Goal: Task Accomplishment & Management: Use online tool/utility

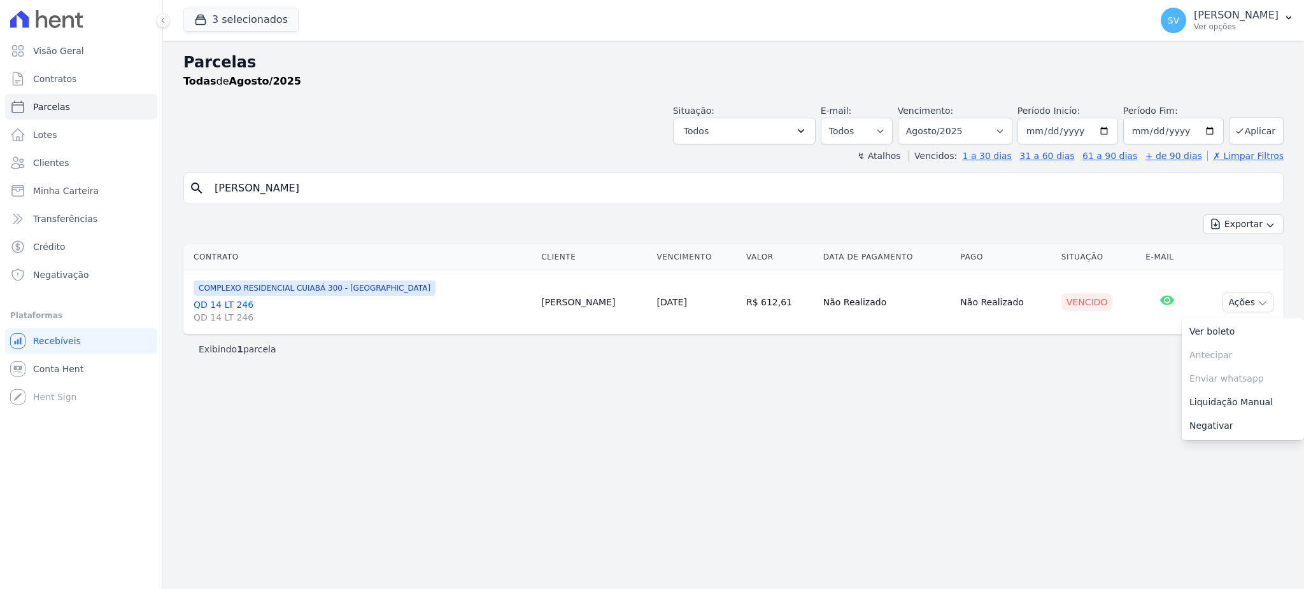
select select
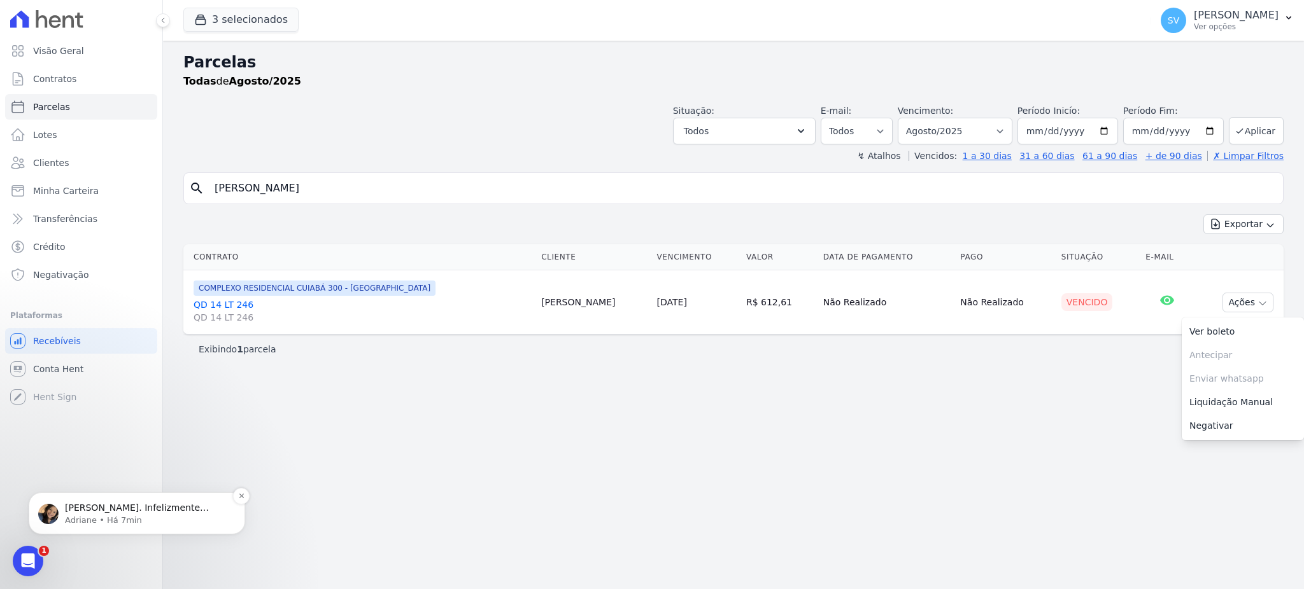
click at [146, 509] on p "[PERSON_NAME]. Infelizmente somente pelo QR Code. Cliente chegou a informar qua…" at bounding box center [147, 508] width 164 height 13
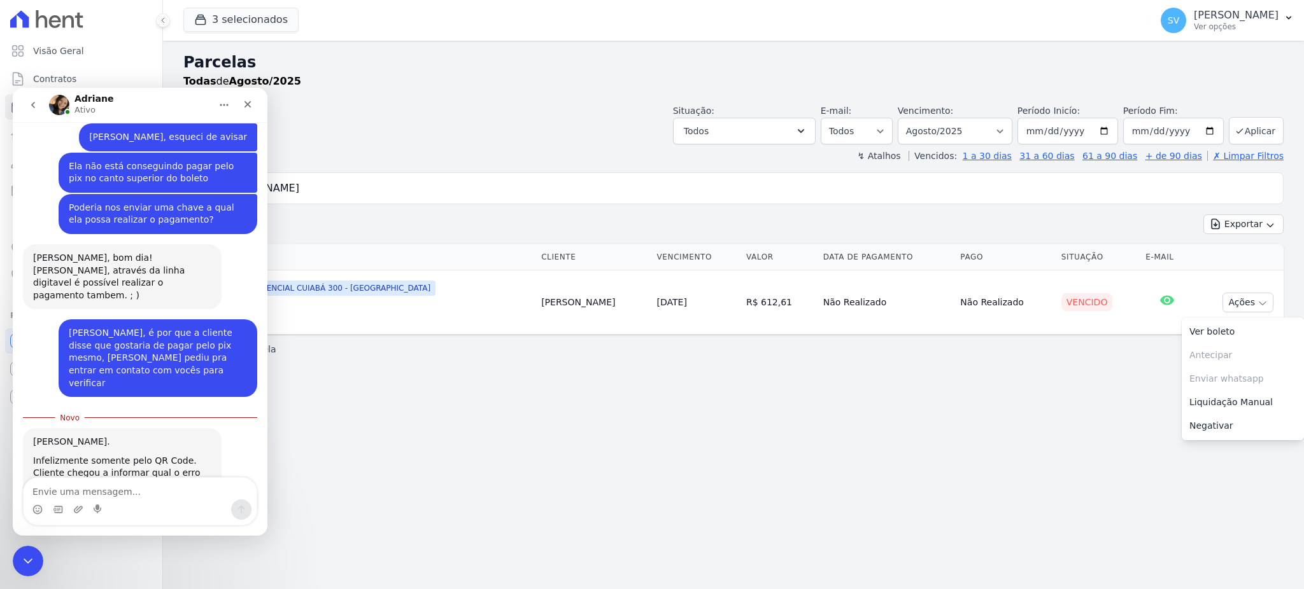
scroll to position [347, 0]
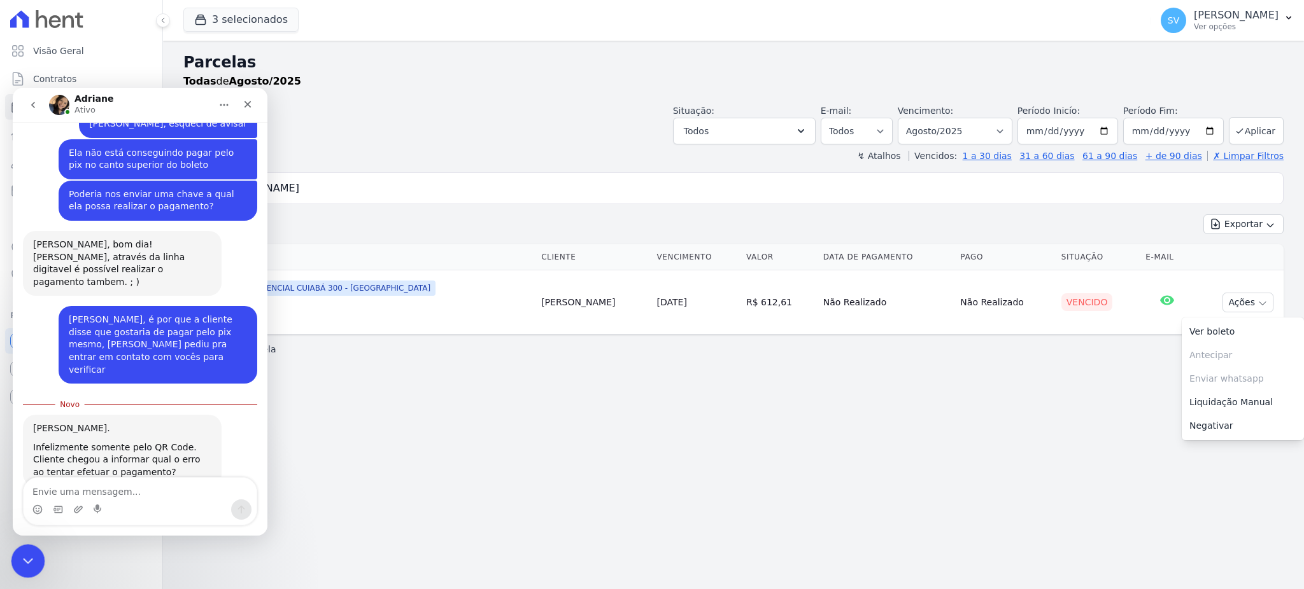
click at [24, 557] on icon "Encerramento do Messenger da Intercom" at bounding box center [25, 559] width 15 height 15
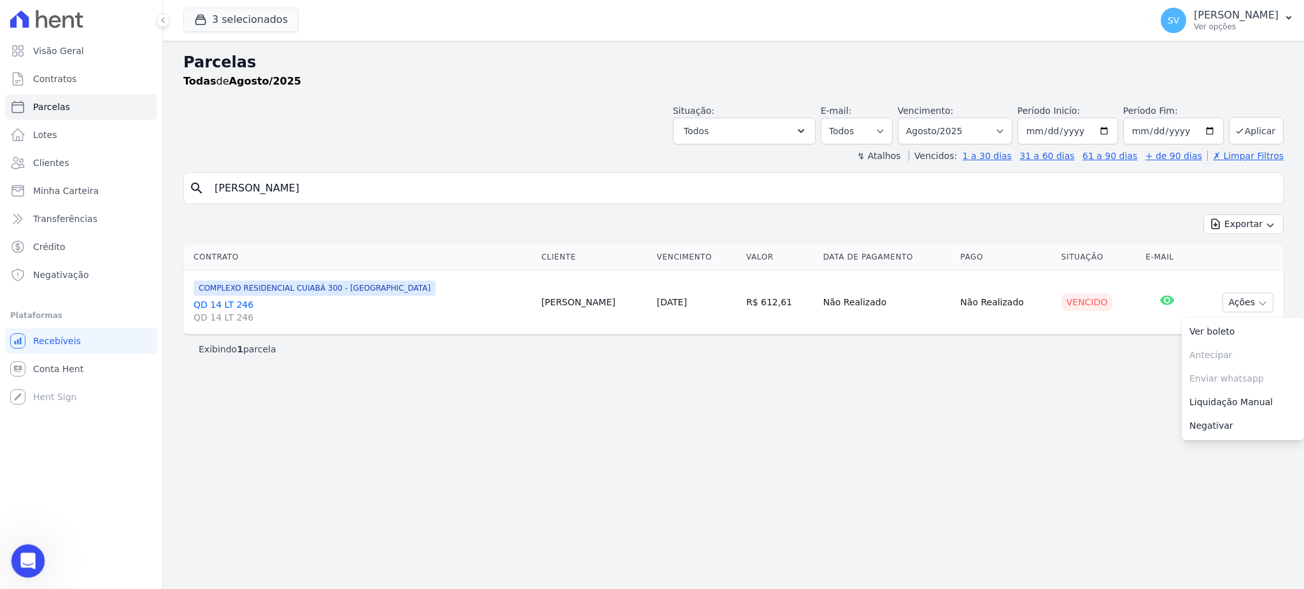
scroll to position [326, 0]
click at [612, 541] on div "Parcelas Todas de Agosto/2025 Situação: Agendado Em Aberto Pago Processando Can…" at bounding box center [733, 315] width 1141 height 549
click at [661, 495] on div "Parcelas Todas de Agosto/2025 Situação: Agendado Em Aberto Pago Processando Can…" at bounding box center [733, 315] width 1141 height 549
click at [26, 563] on icon "Abertura do Messenger da Intercom" at bounding box center [26, 559] width 21 height 21
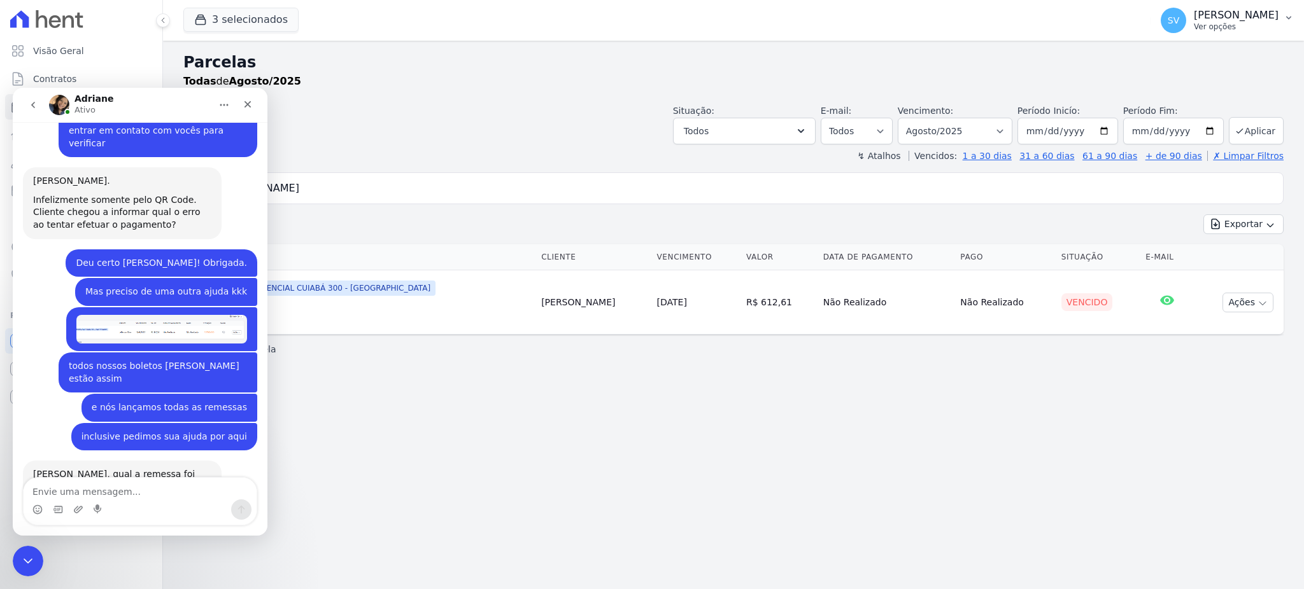
click at [1209, 10] on p "[PERSON_NAME]" at bounding box center [1236, 15] width 85 height 13
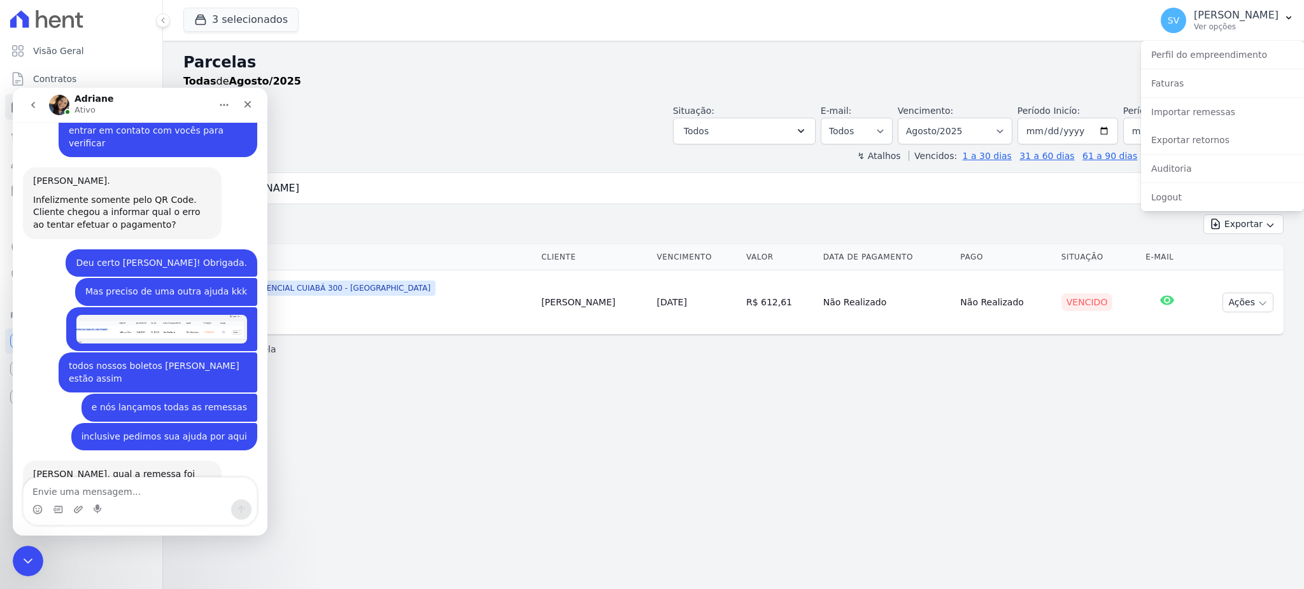
click at [490, 102] on header "Parcelas Todas de Agosto/2025 Situação: Agendado Em Aberto Pago Processando Can…" at bounding box center [733, 106] width 1100 height 111
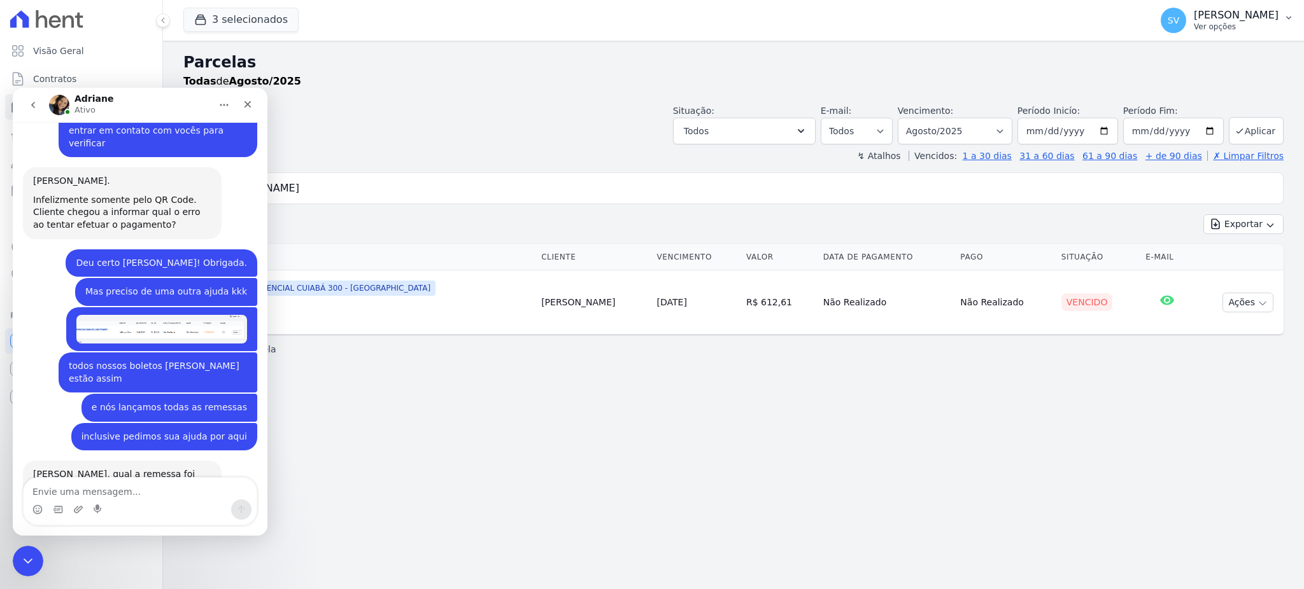
click at [1194, 10] on p "[PERSON_NAME]" at bounding box center [1236, 15] width 85 height 13
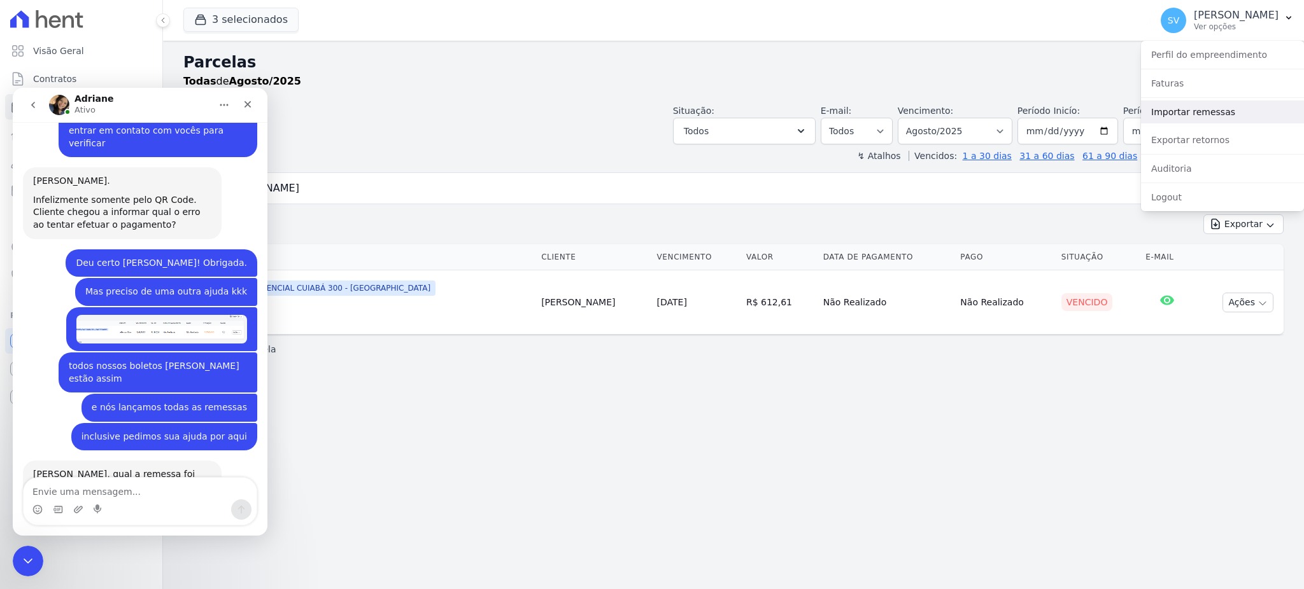
click at [1203, 116] on link "Importar remessas" at bounding box center [1222, 112] width 163 height 23
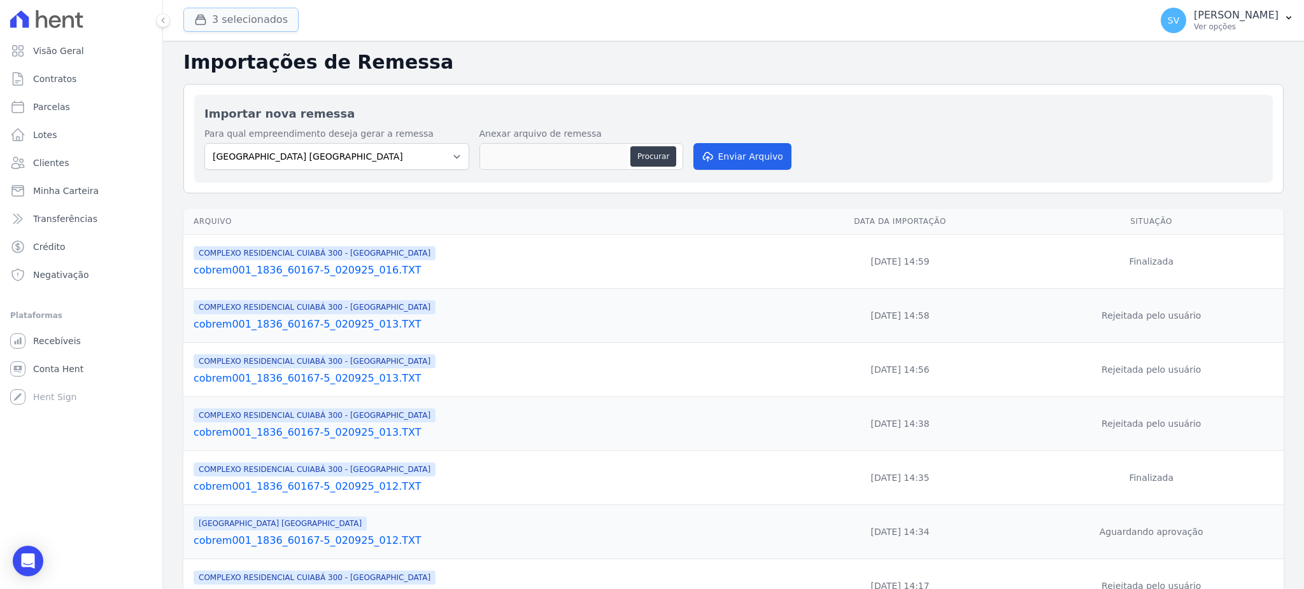
click at [198, 10] on button "3 selecionados" at bounding box center [240, 20] width 115 height 24
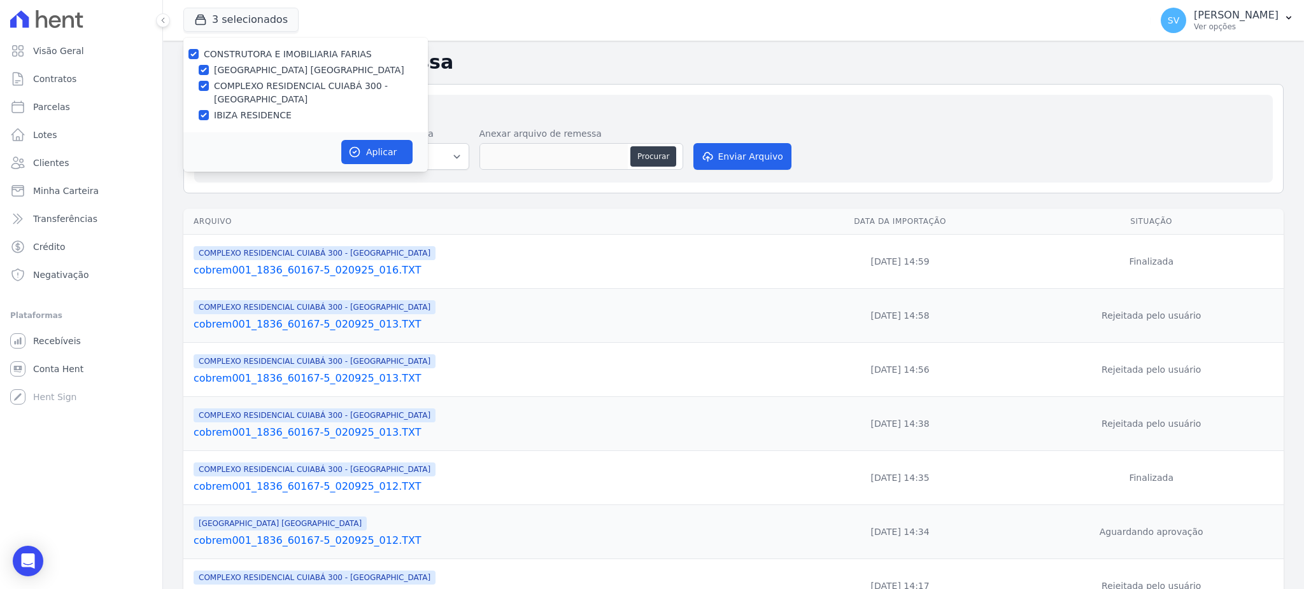
click at [194, 45] on div "CONSTRUTORA E IMOBILIARIA FARIAS [GEOGRAPHIC_DATA] COMPLEXO RESIDENCIAL [GEOGRA…" at bounding box center [305, 85] width 244 height 95
click at [194, 50] on input "CONSTRUTORA E IMOBILIARIA FARIAS" at bounding box center [193, 54] width 10 height 10
checkbox input "false"
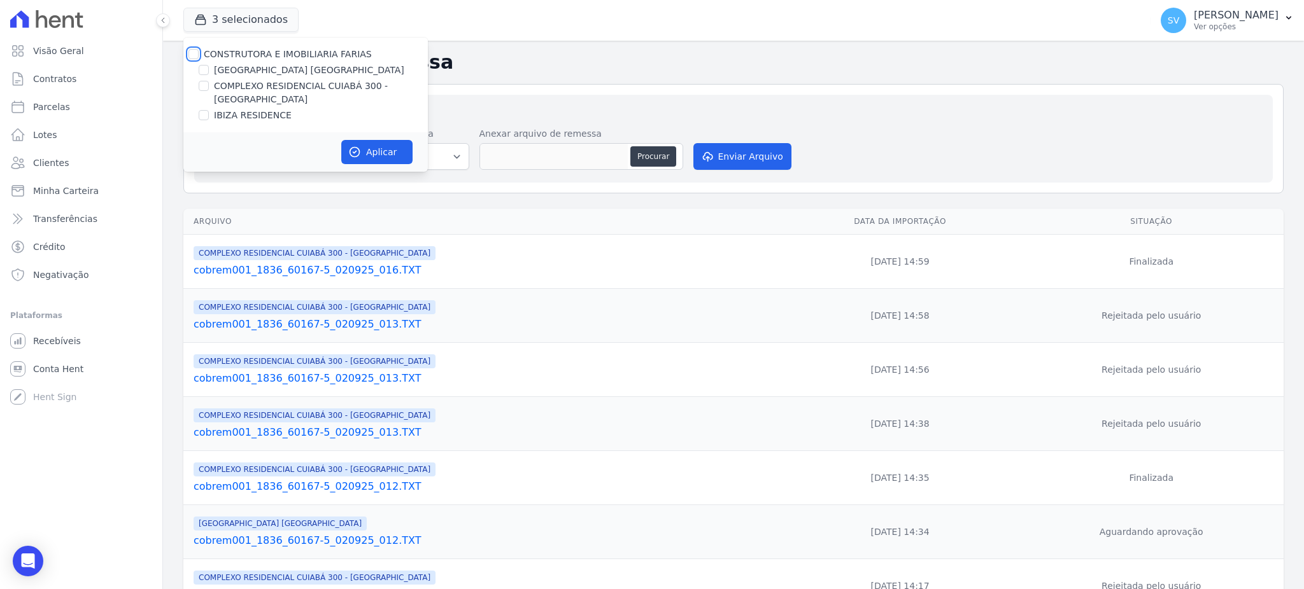
checkbox input "false"
click at [209, 87] on div "COMPLEXO RESIDENCIAL CUIABÁ 300 - [GEOGRAPHIC_DATA]" at bounding box center [305, 93] width 244 height 27
click at [201, 86] on input "COMPLEXO RESIDENCIAL CUIABÁ 300 - [GEOGRAPHIC_DATA]" at bounding box center [204, 86] width 10 height 10
checkbox input "true"
click at [390, 158] on button "Aplicar" at bounding box center [376, 152] width 71 height 24
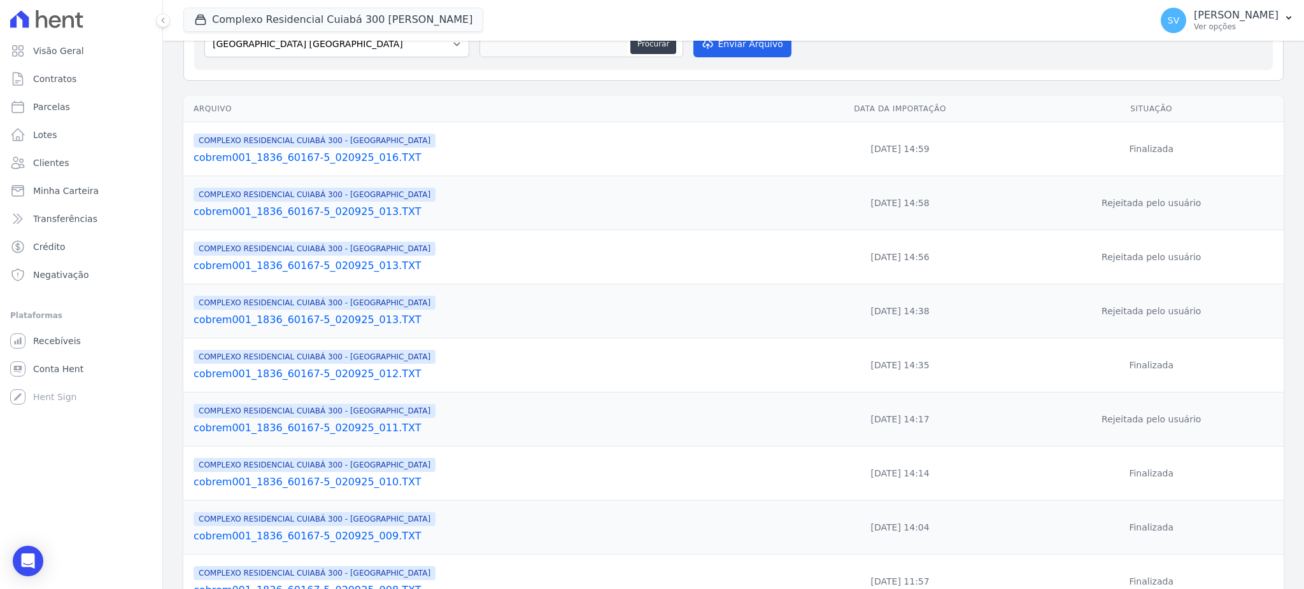
scroll to position [250, 0]
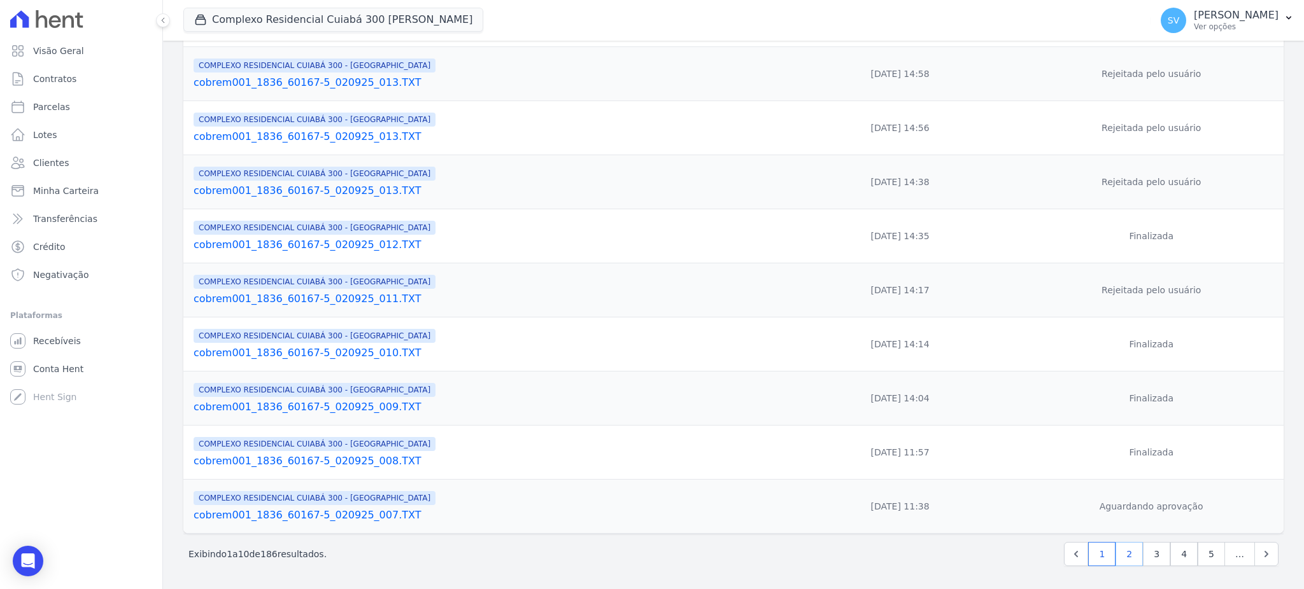
click at [1124, 553] on link "2" at bounding box center [1128, 554] width 27 height 24
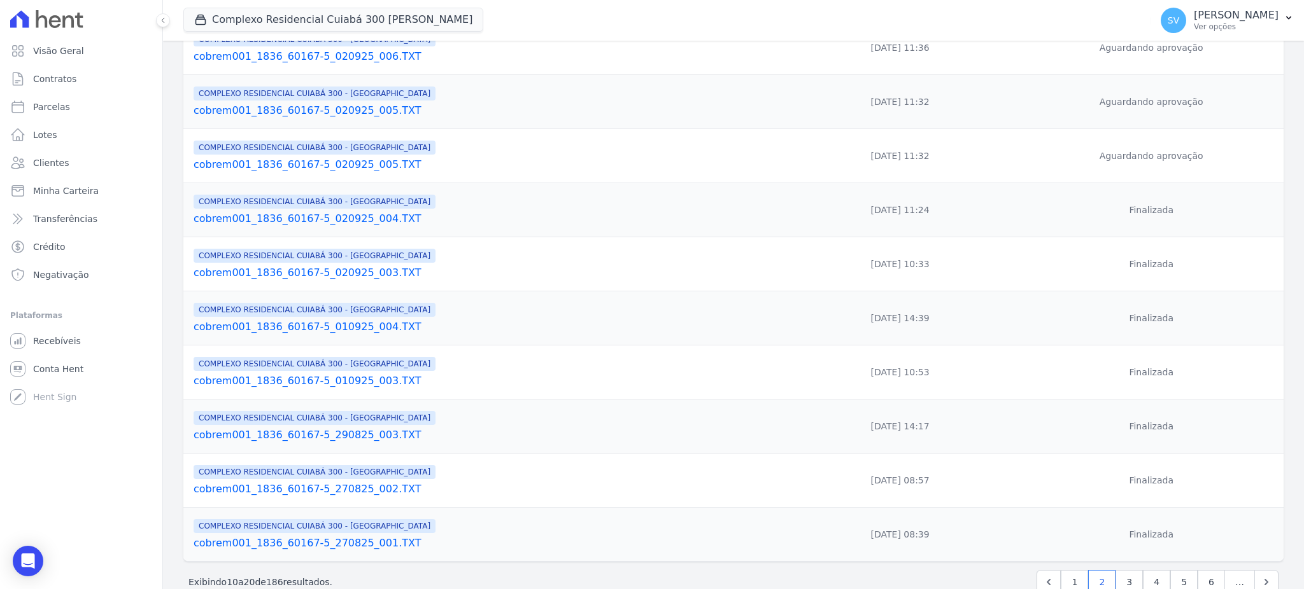
scroll to position [250, 0]
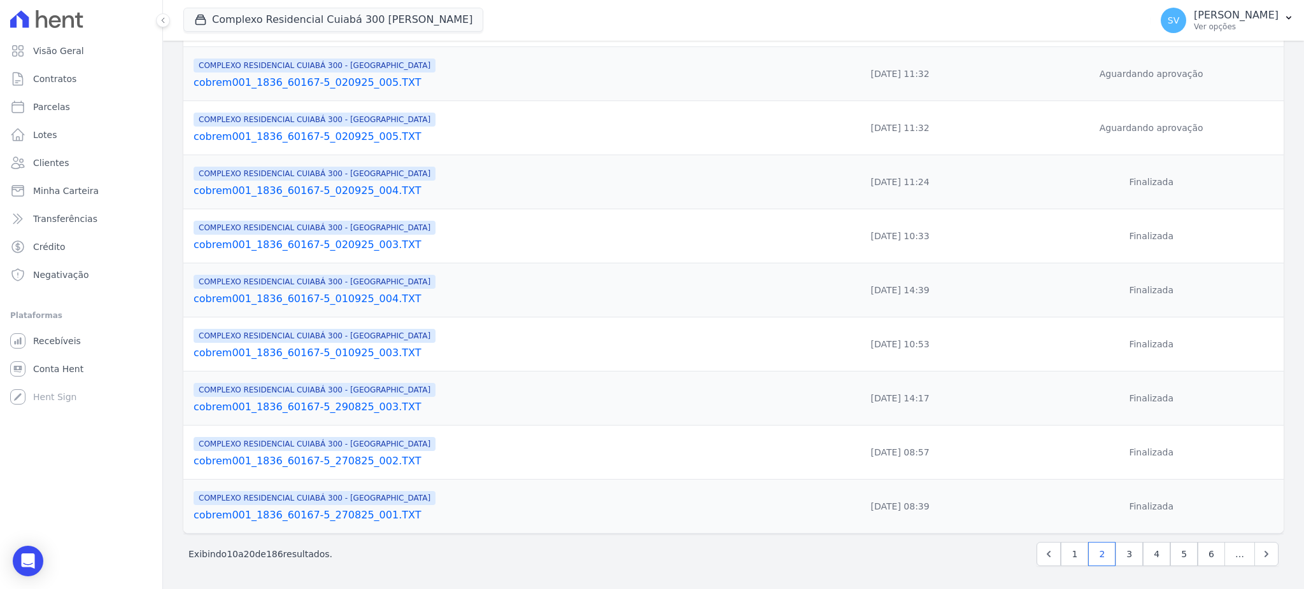
click at [355, 464] on link "cobrem001_1836_60167-5_270825_002.TXT" at bounding box center [485, 461] width 582 height 15
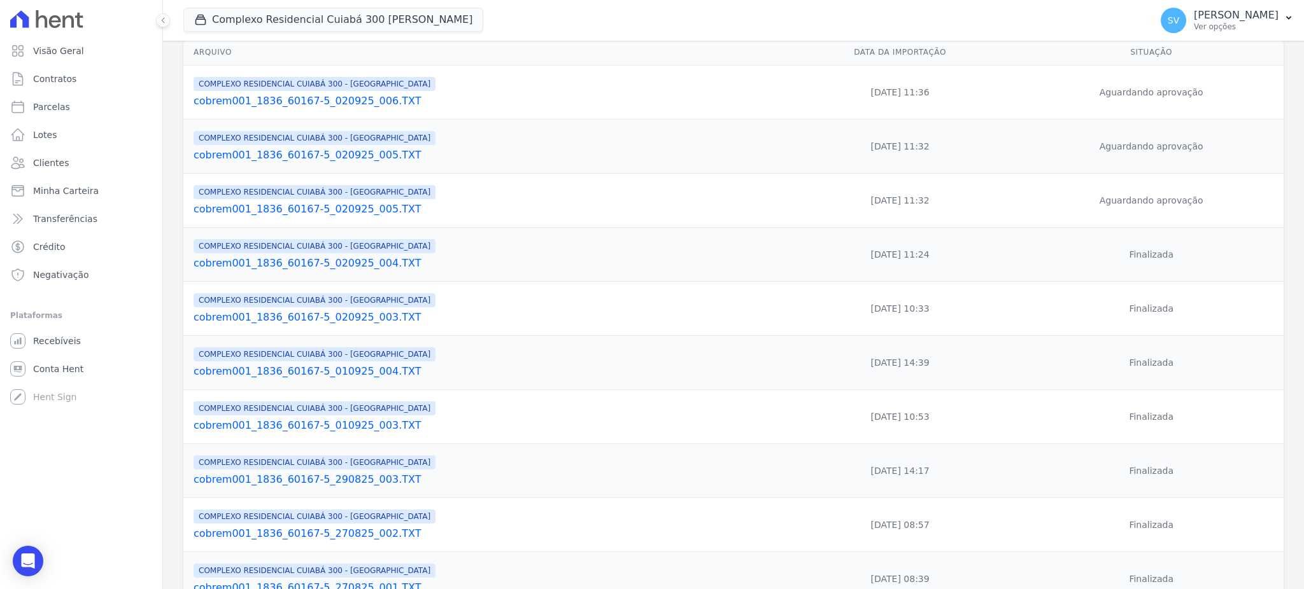
scroll to position [250, 0]
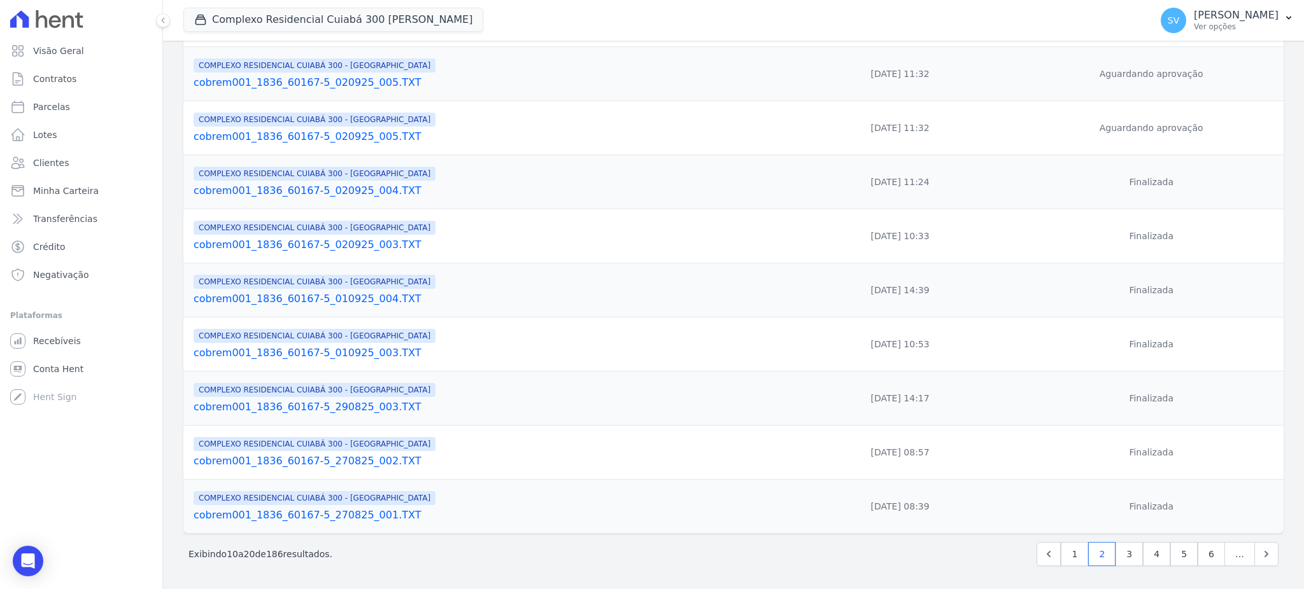
click at [342, 405] on link "cobrem001_1836_60167-5_290825_003.TXT" at bounding box center [485, 407] width 582 height 15
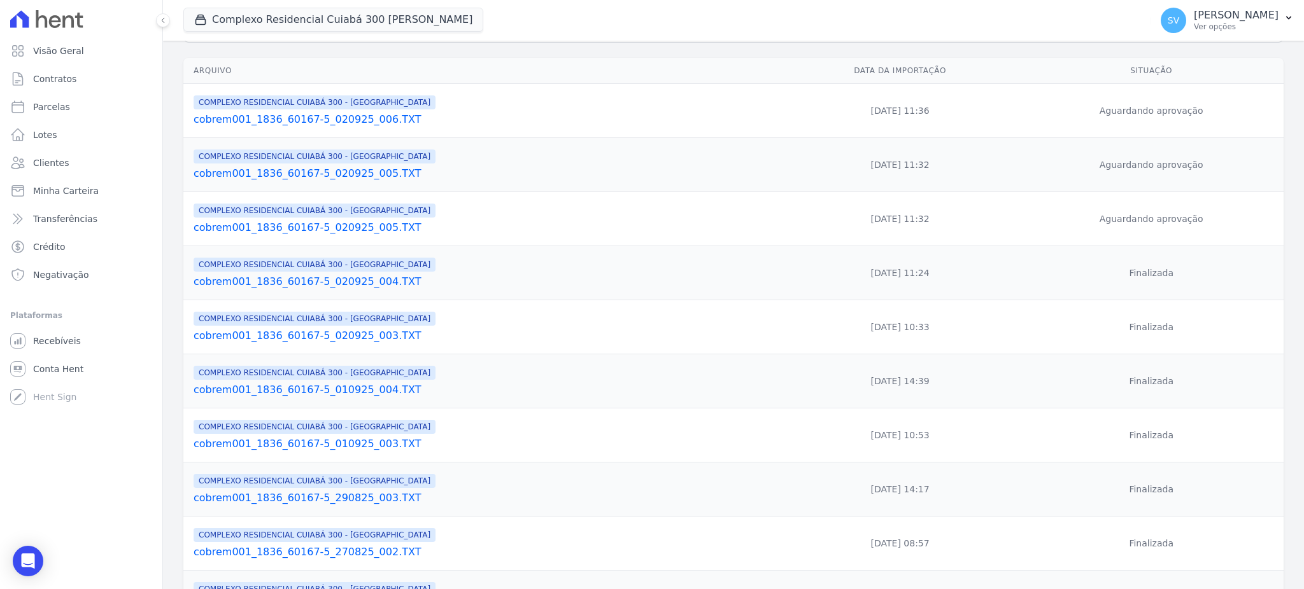
scroll to position [250, 0]
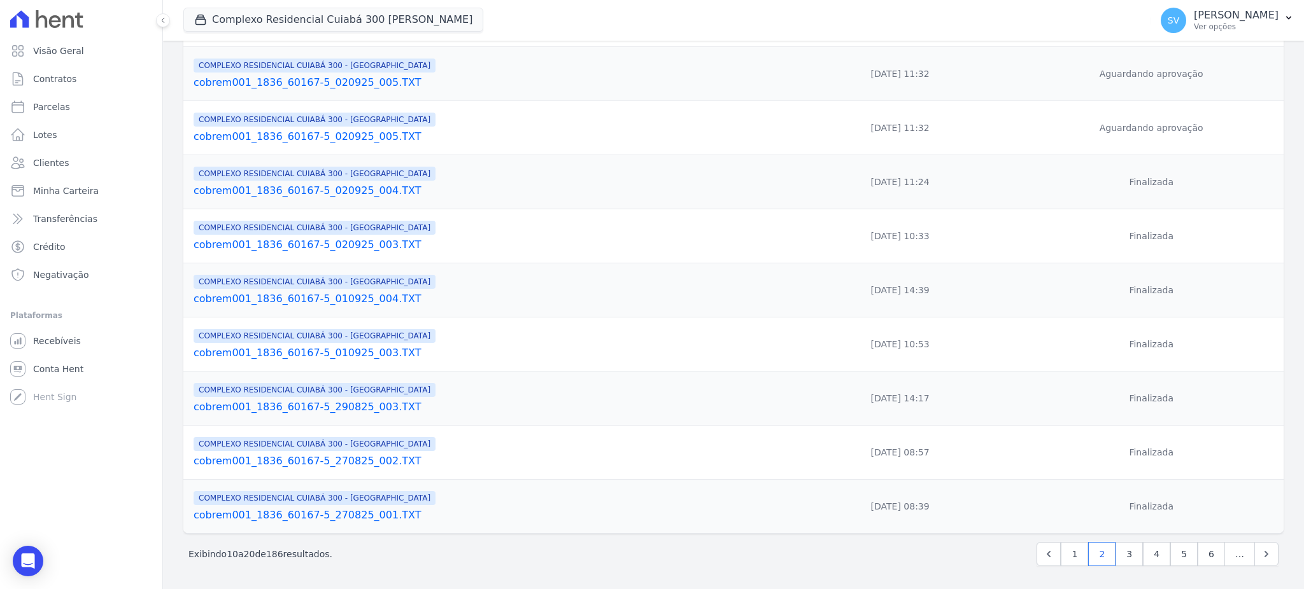
click at [360, 516] on link "cobrem001_1836_60167-5_270825_001.TXT" at bounding box center [485, 515] width 582 height 15
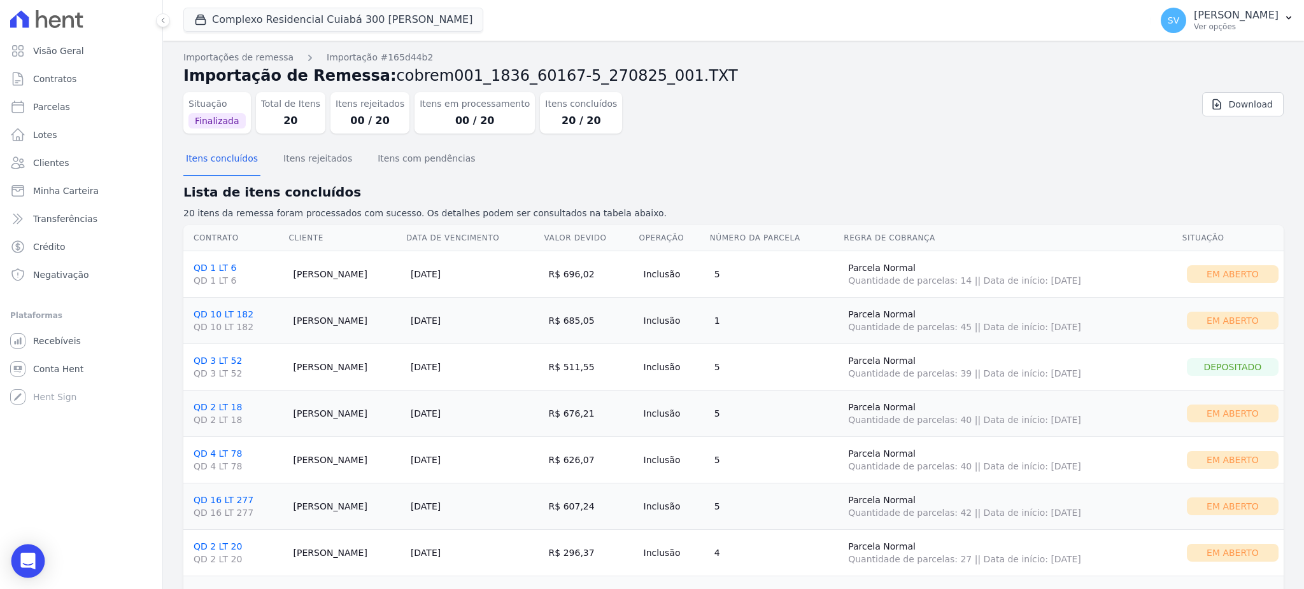
click at [23, 560] on icon "Open Intercom Messenger" at bounding box center [27, 561] width 15 height 17
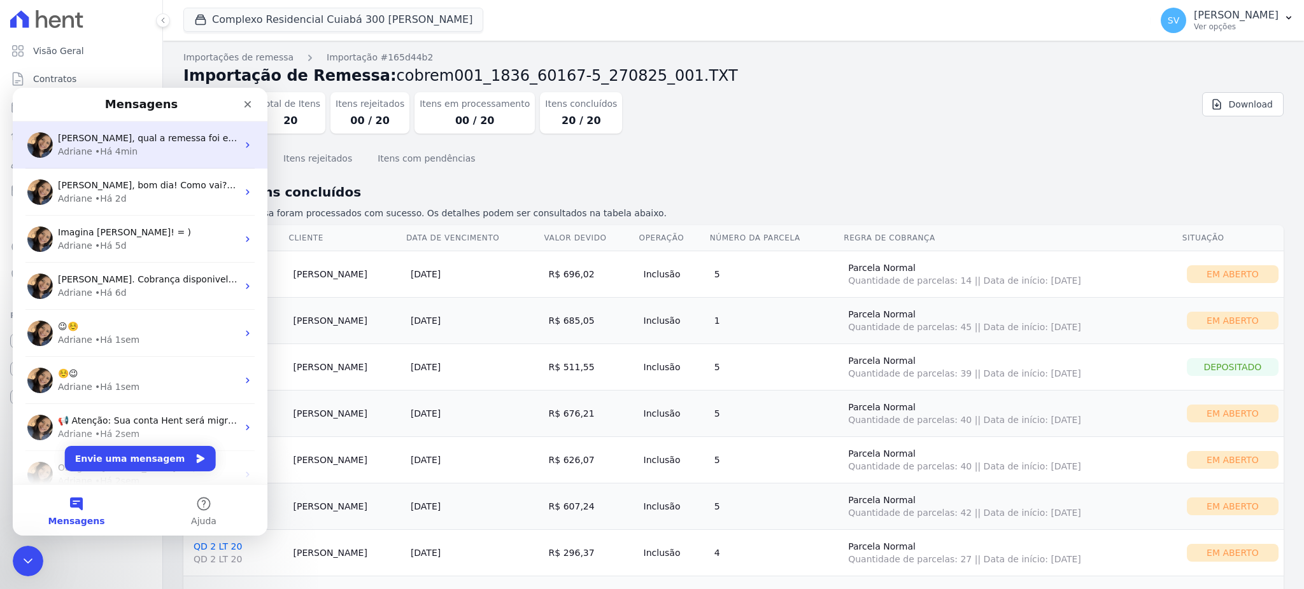
click at [113, 156] on div "• Há 4min" at bounding box center [116, 151] width 43 height 13
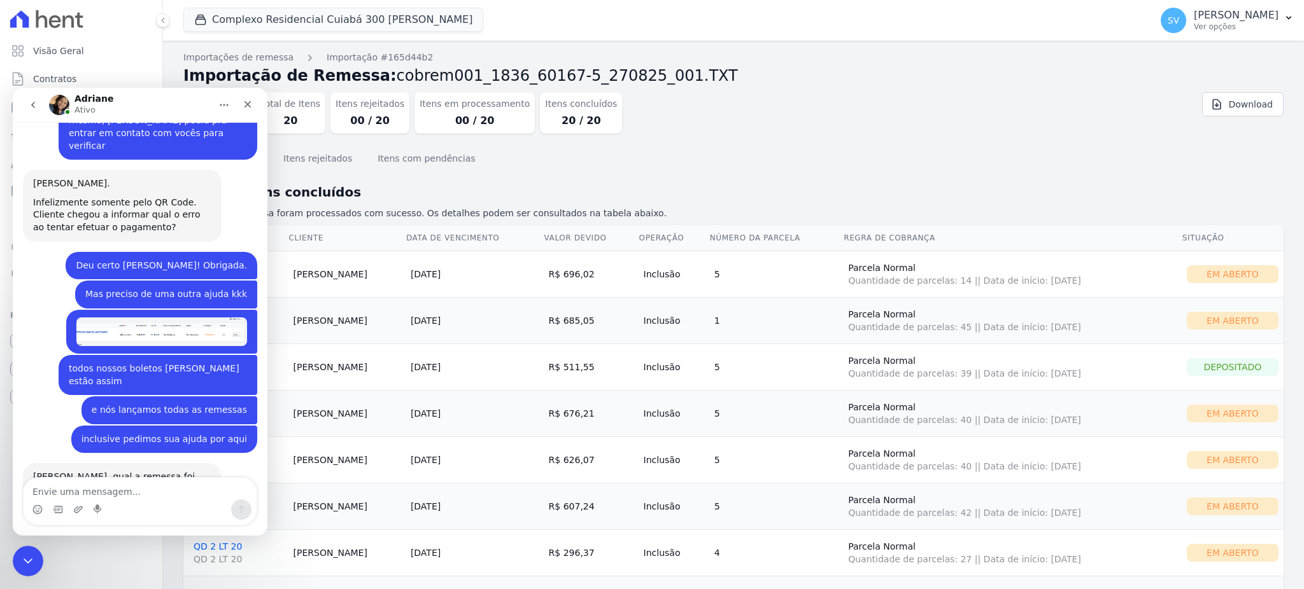
scroll to position [575, 0]
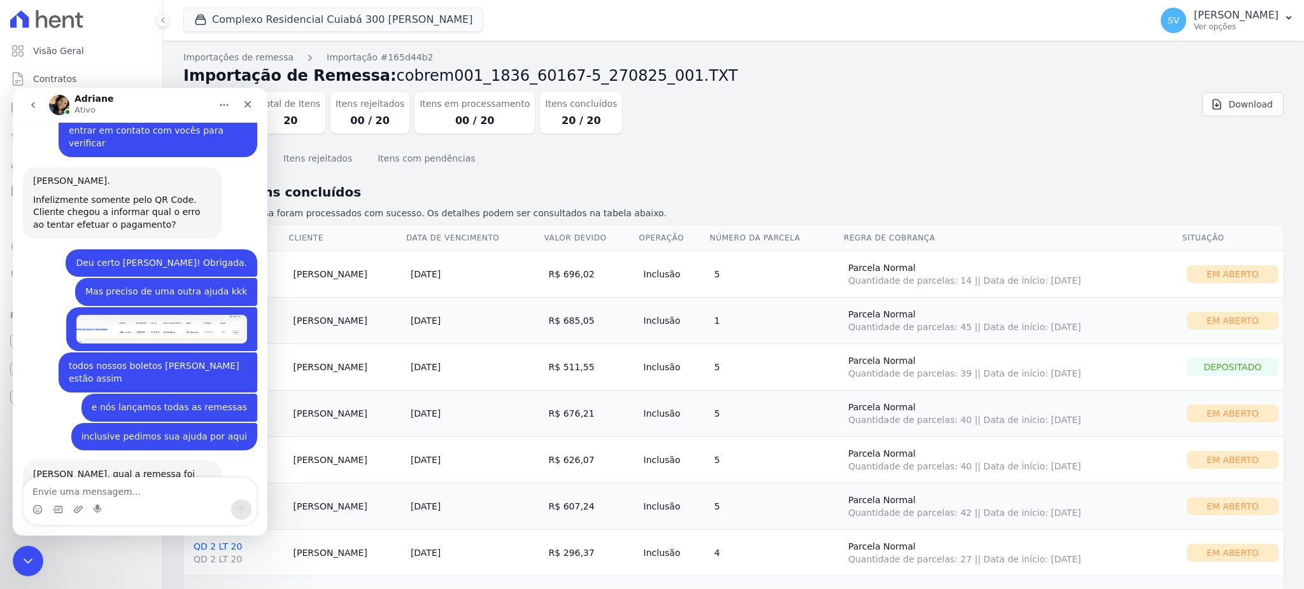
click at [120, 486] on textarea "Envie uma mensagem..." at bounding box center [140, 489] width 233 height 22
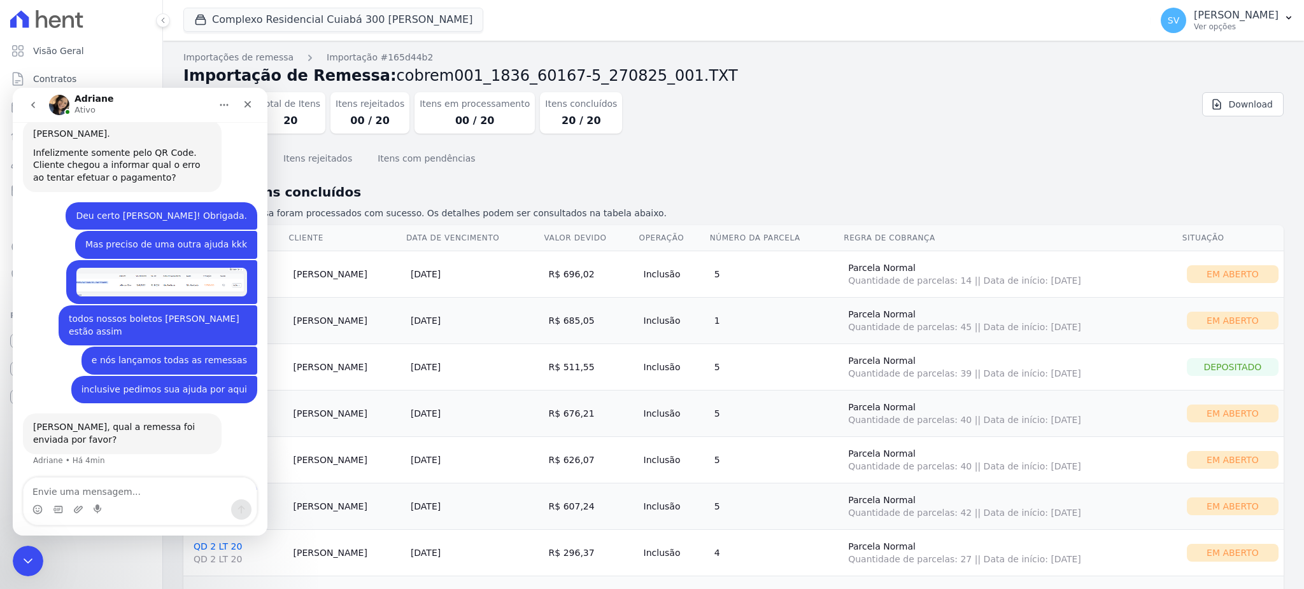
scroll to position [685, 0]
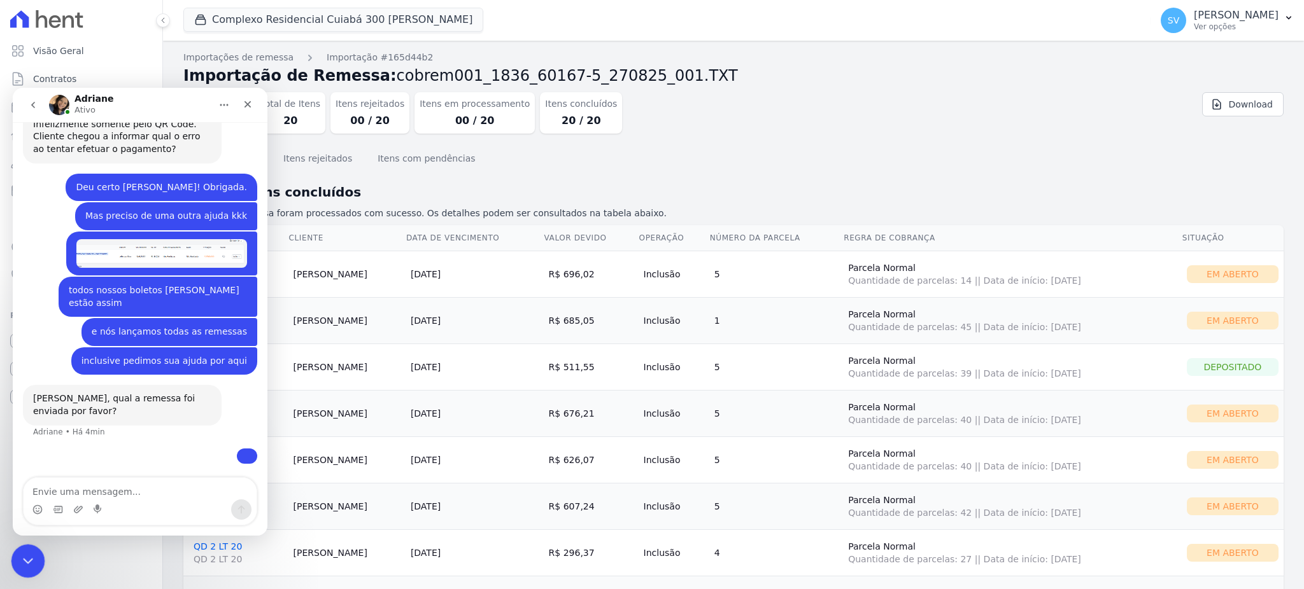
click at [32, 558] on icon "Encerramento do Messenger da Intercom" at bounding box center [25, 559] width 15 height 15
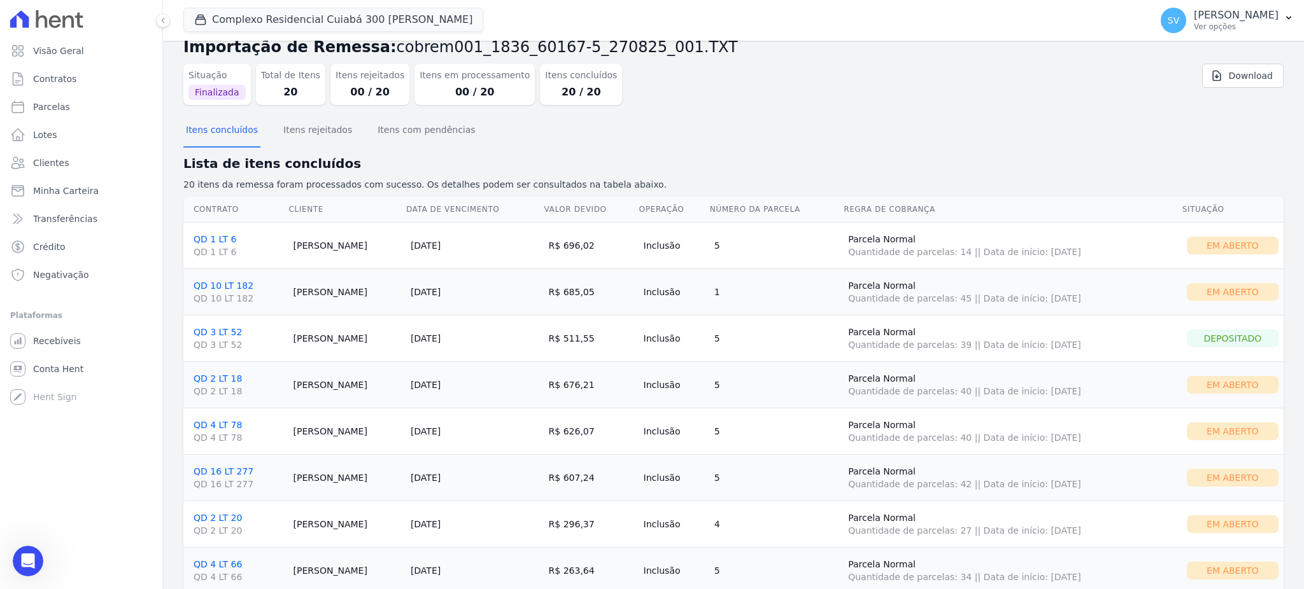
scroll to position [0, 0]
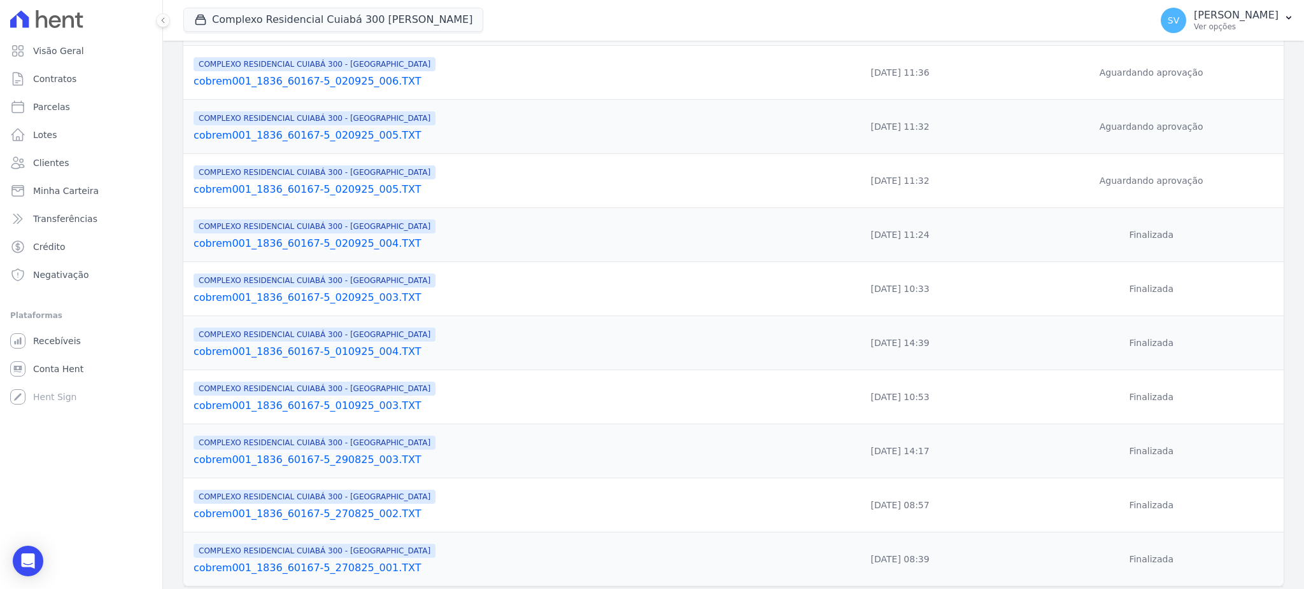
scroll to position [250, 0]
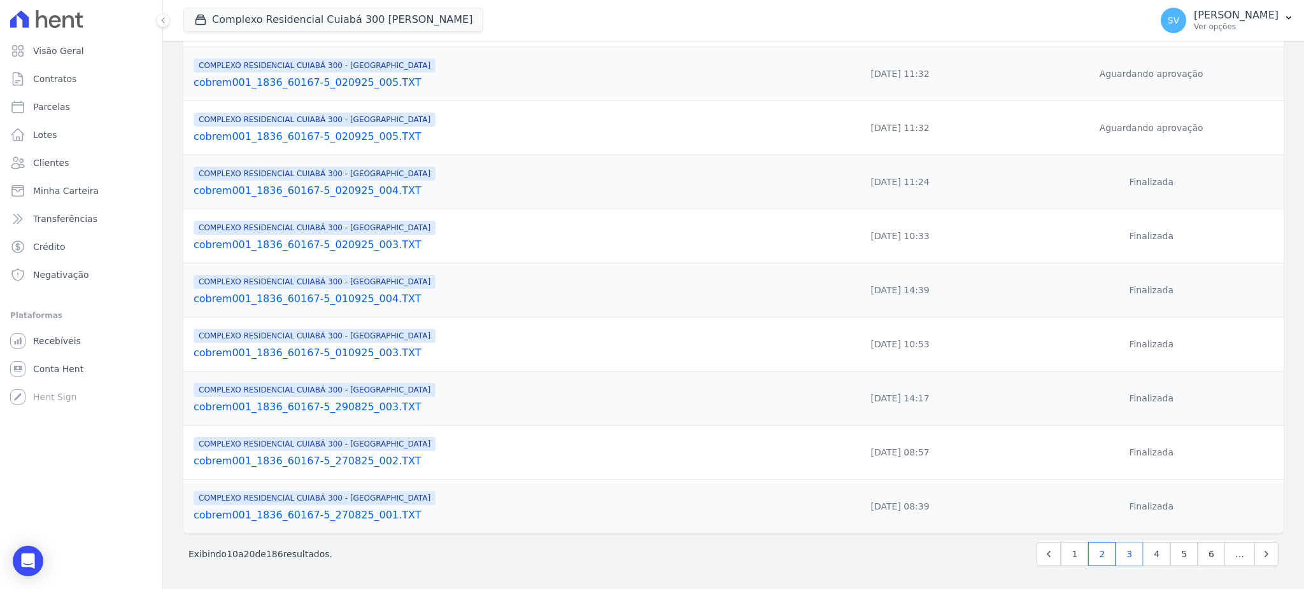
click at [1121, 556] on link "3" at bounding box center [1128, 554] width 27 height 24
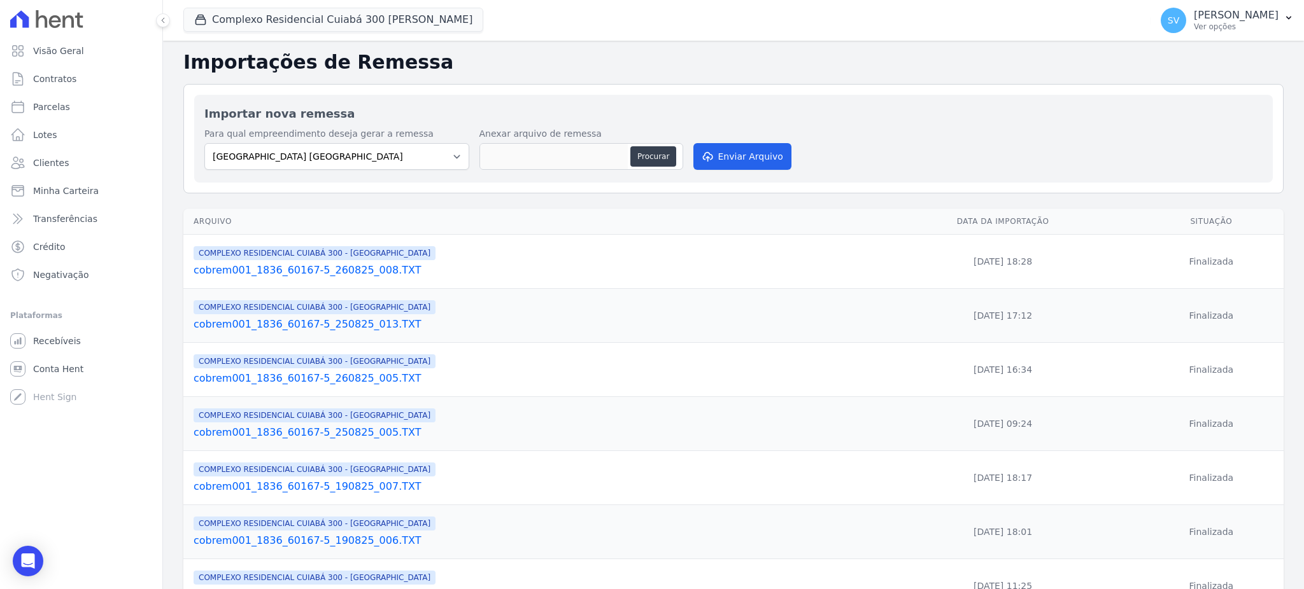
click at [297, 274] on link "cobrem001_1836_60167-5_260825_008.TXT" at bounding box center [528, 270] width 668 height 15
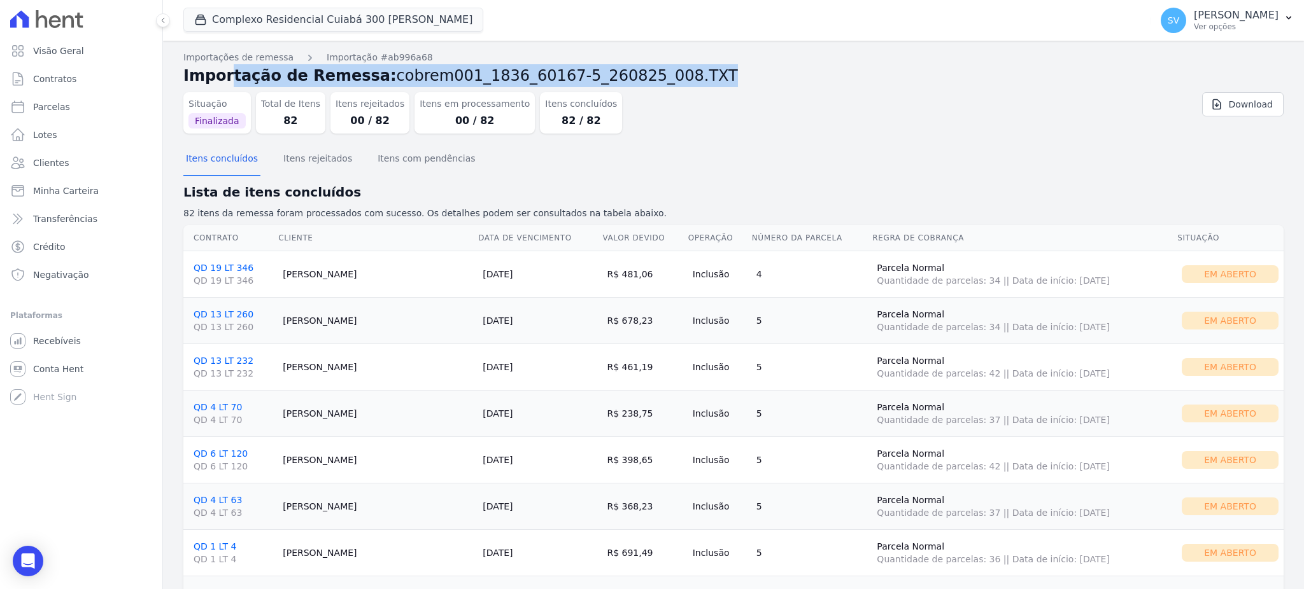
drag, startPoint x: 180, startPoint y: 76, endPoint x: 655, endPoint y: 71, distance: 475.5
copy h2 "Importação de Remessa: cobrem001_1836_60167-5_260825_008.TXT"
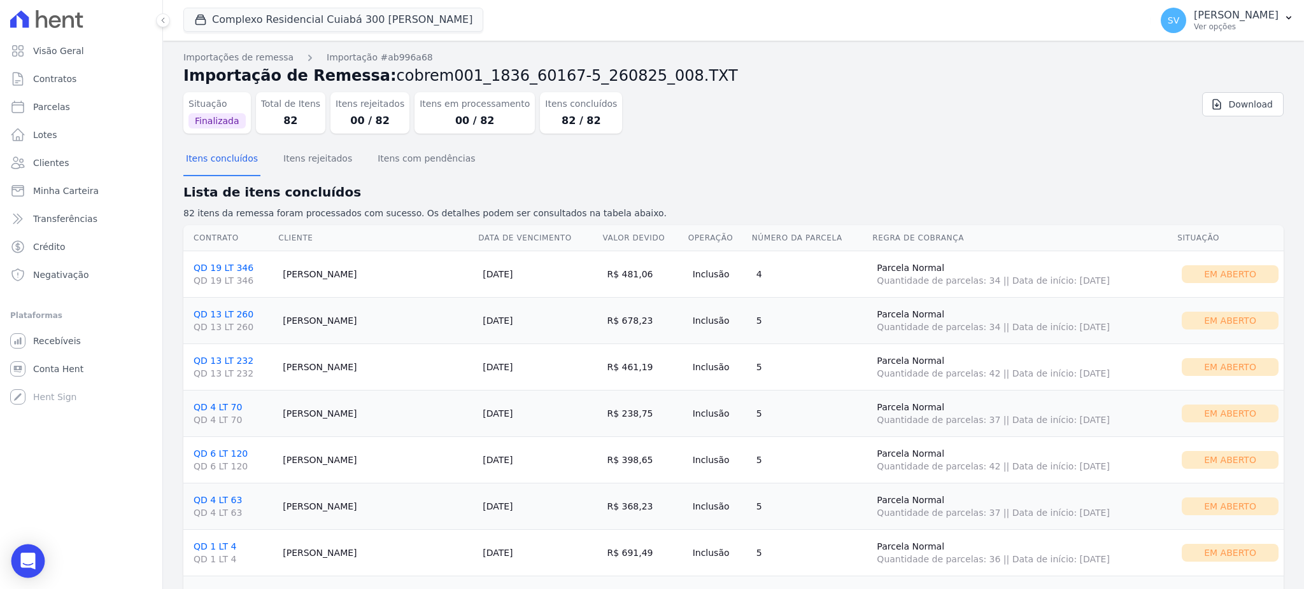
click at [18, 556] on div "Open Intercom Messenger" at bounding box center [28, 562] width 34 height 34
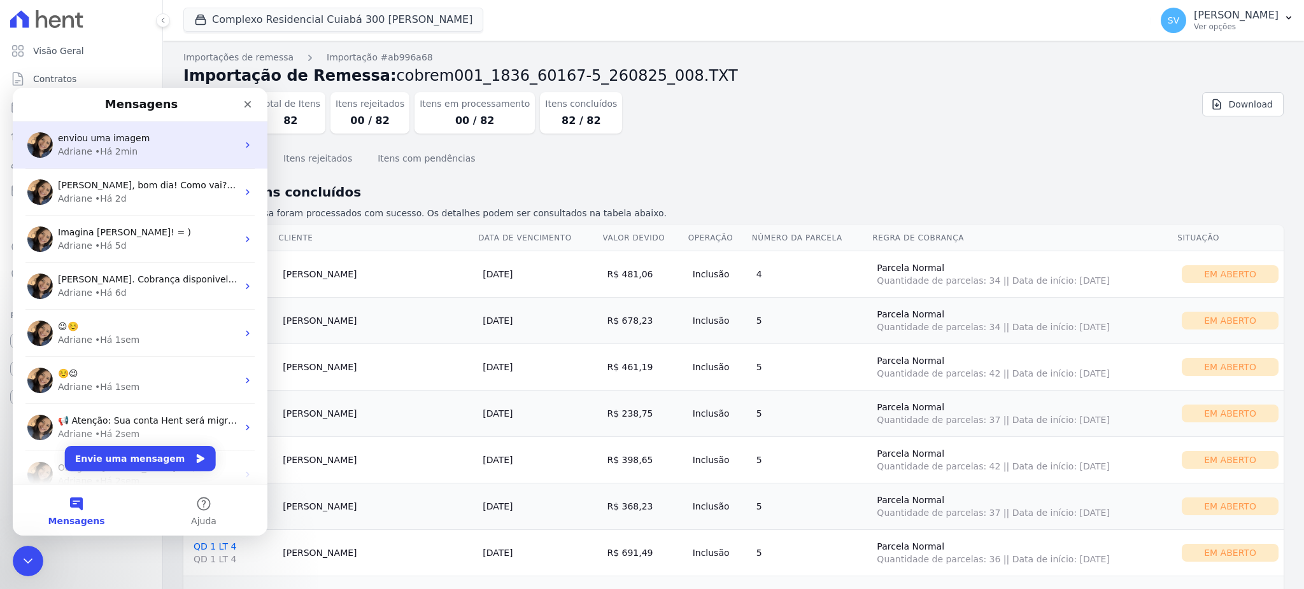
click at [166, 146] on div "Adriane • Há 2min" at bounding box center [148, 151] width 180 height 13
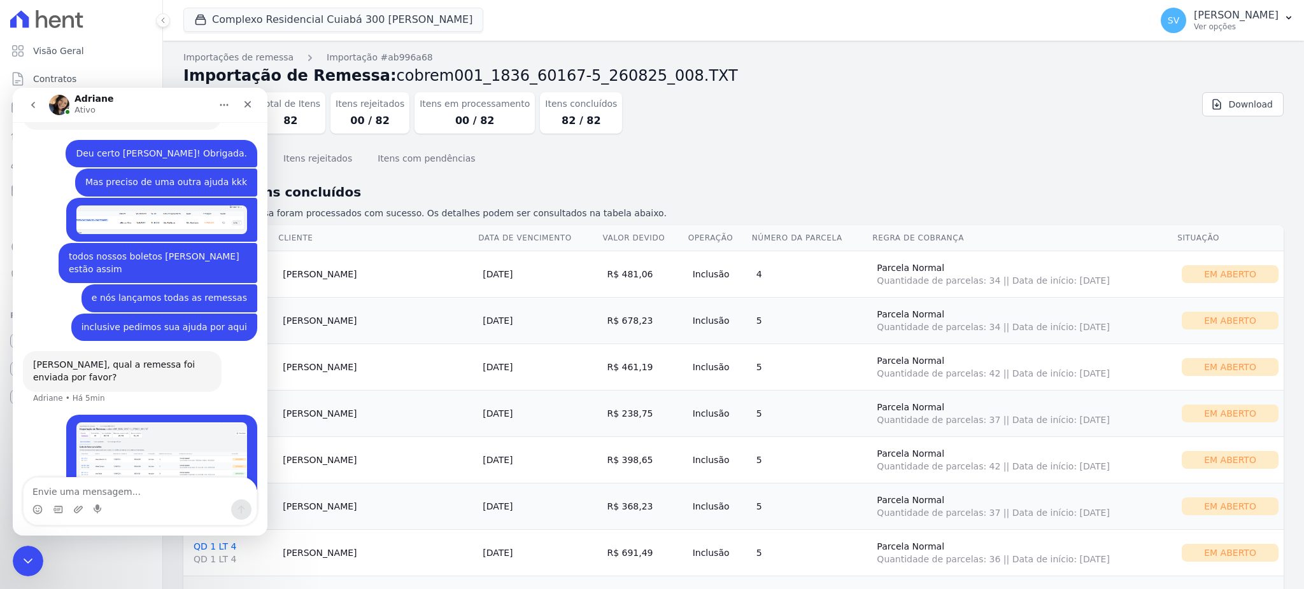
click at [144, 493] on textarea "Envie uma mensagem..." at bounding box center [140, 489] width 233 height 22
type textarea "Importação de Remessa: cobrem001_1836_60167-5_260825_008.TXT"
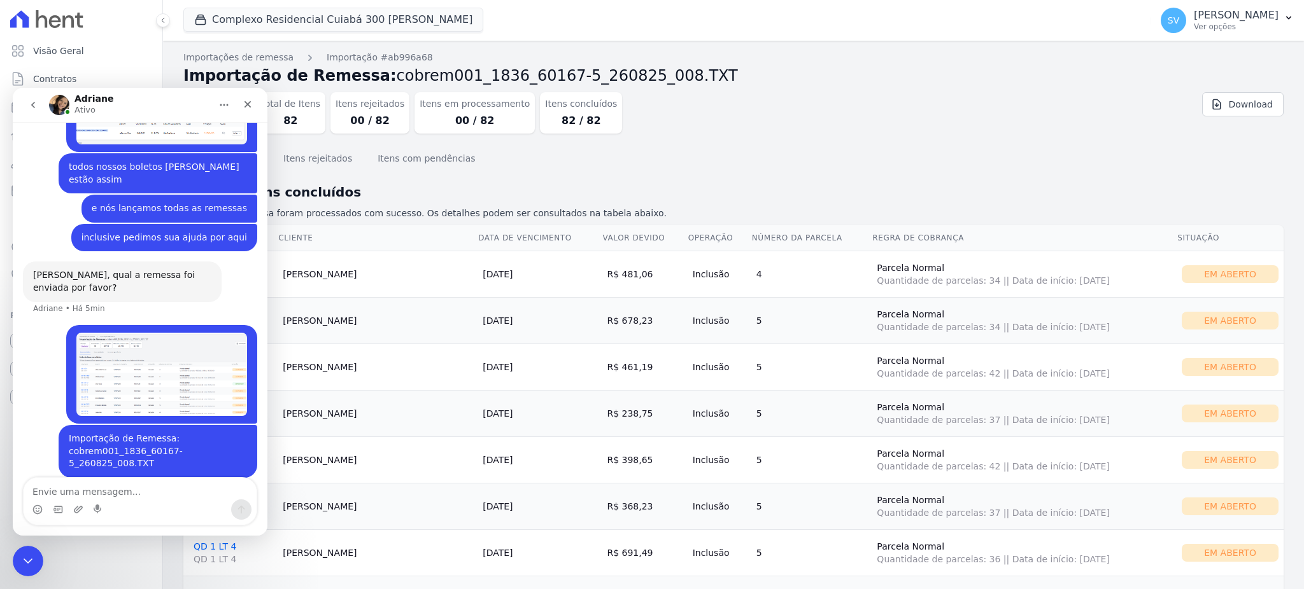
scroll to position [775, 0]
click at [22, 562] on icon "Encerramento do Messenger da Intercom" at bounding box center [25, 559] width 15 height 15
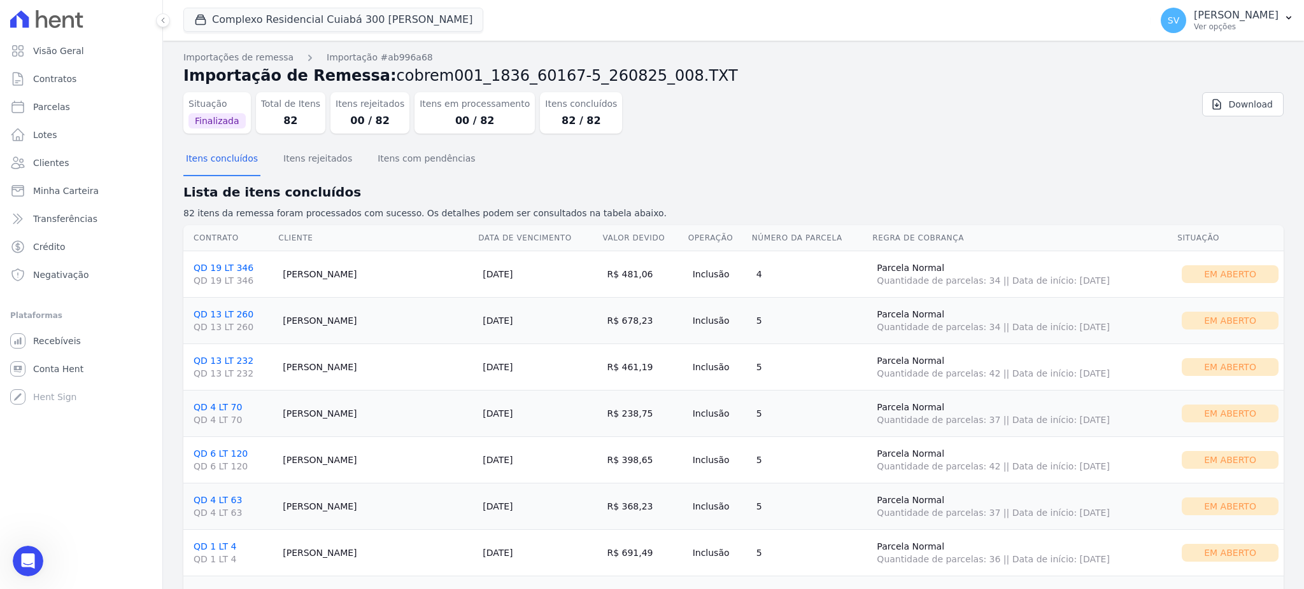
scroll to position [726, 0]
click at [35, 550] on div "Abertura do Messenger da Intercom" at bounding box center [26, 560] width 42 height 42
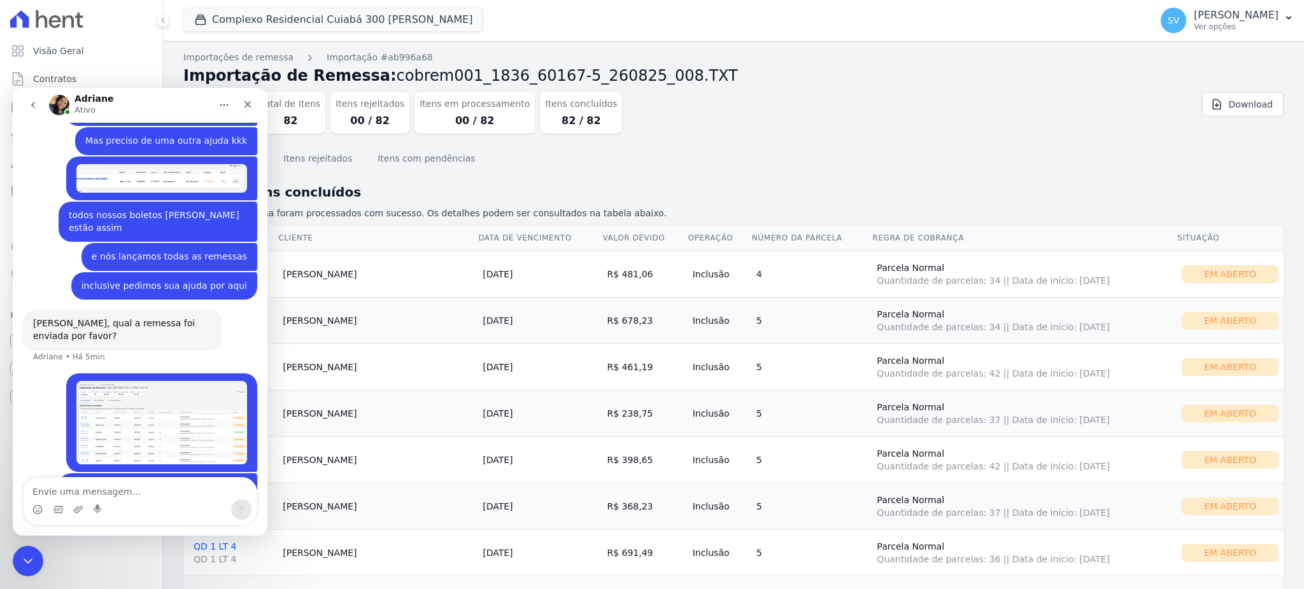
click at [96, 486] on textarea "Envie uma mensagem..." at bounding box center [140, 489] width 233 height 22
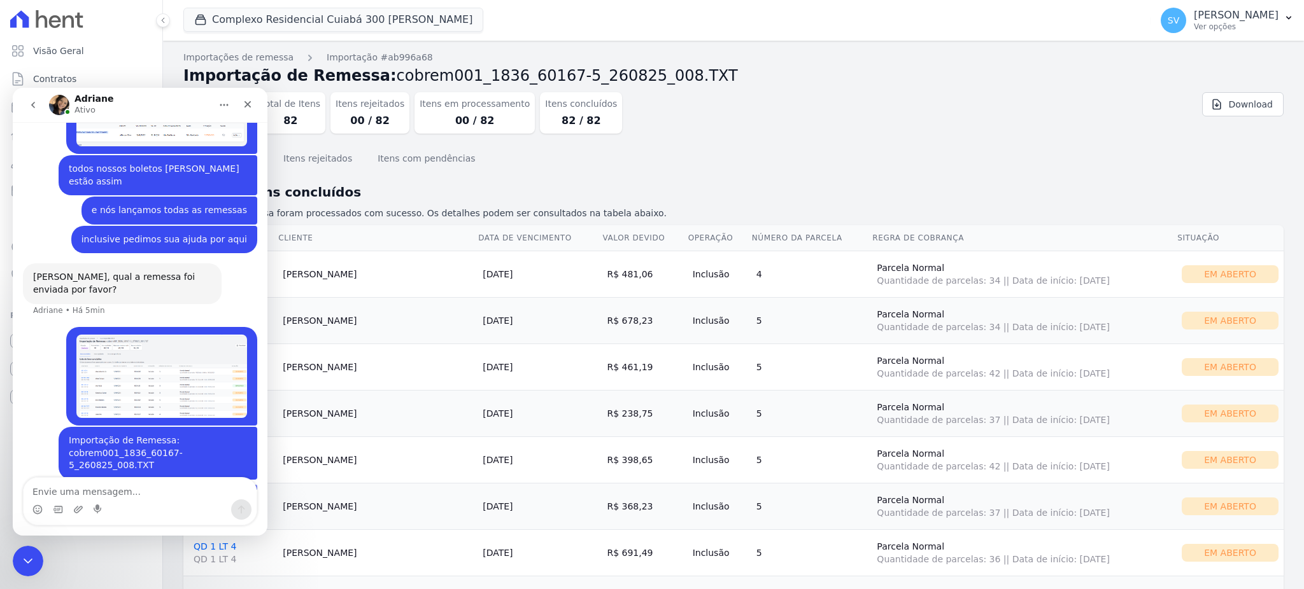
scroll to position [887, 0]
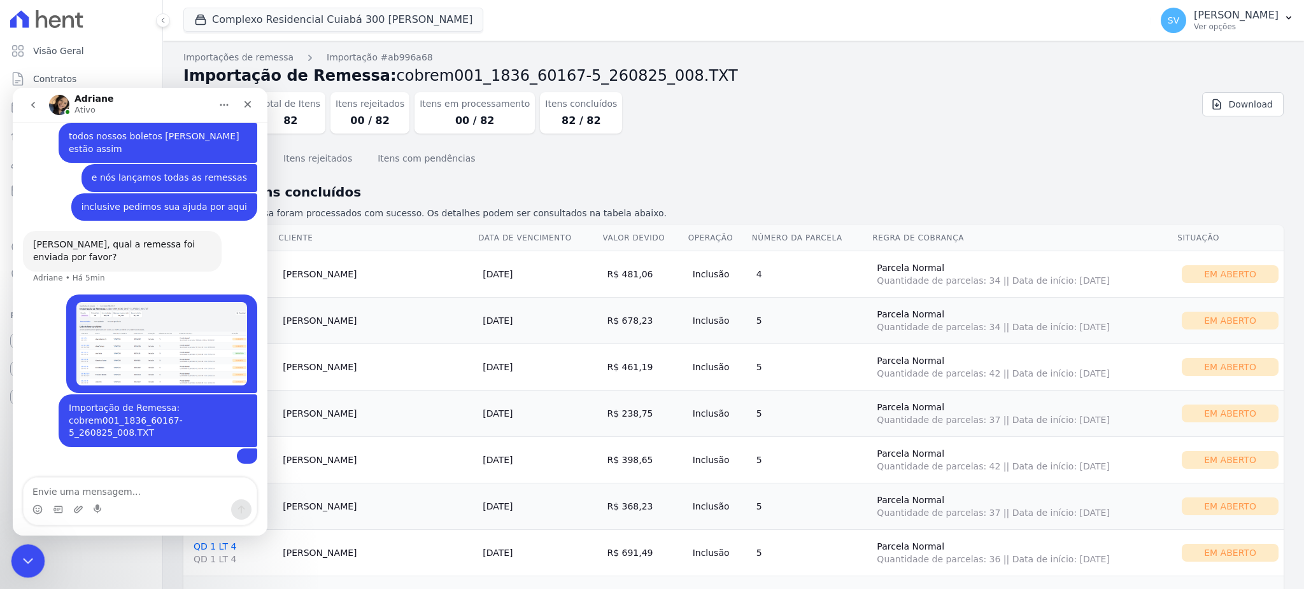
click at [20, 557] on icon "Encerramento do Messenger da Intercom" at bounding box center [25, 559] width 15 height 15
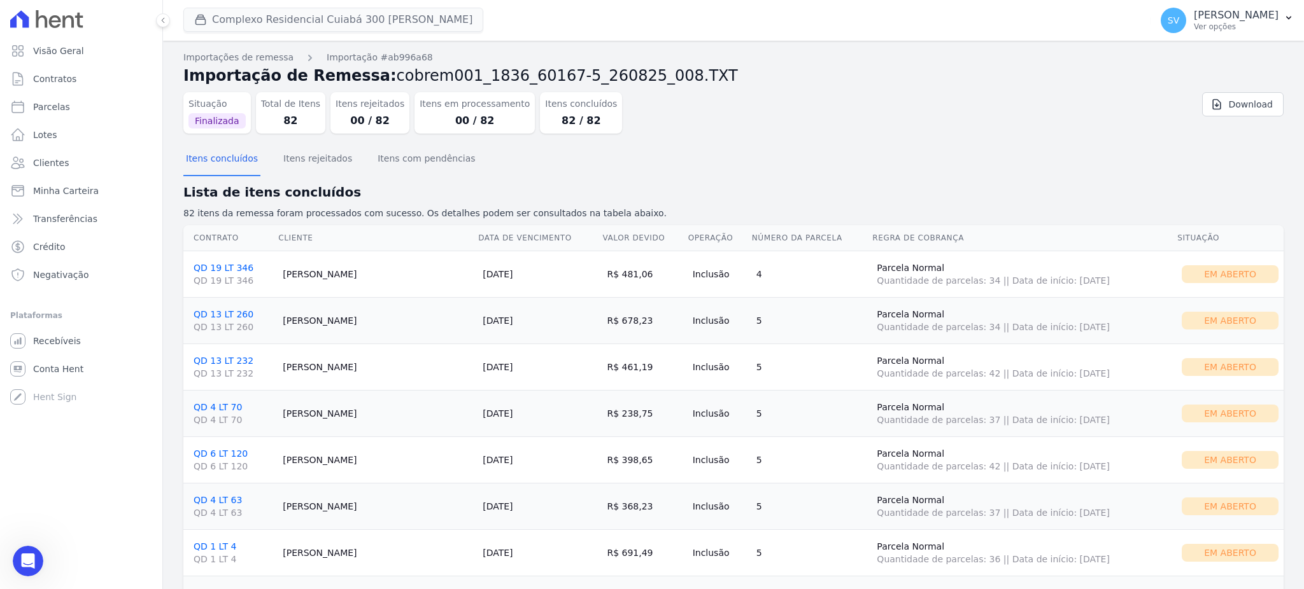
scroll to position [966, 0]
drag, startPoint x: 30, startPoint y: 555, endPoint x: 39, endPoint y: 553, distance: 9.7
click at [30, 554] on icon "Abertura do Messenger da Intercom" at bounding box center [26, 559] width 21 height 21
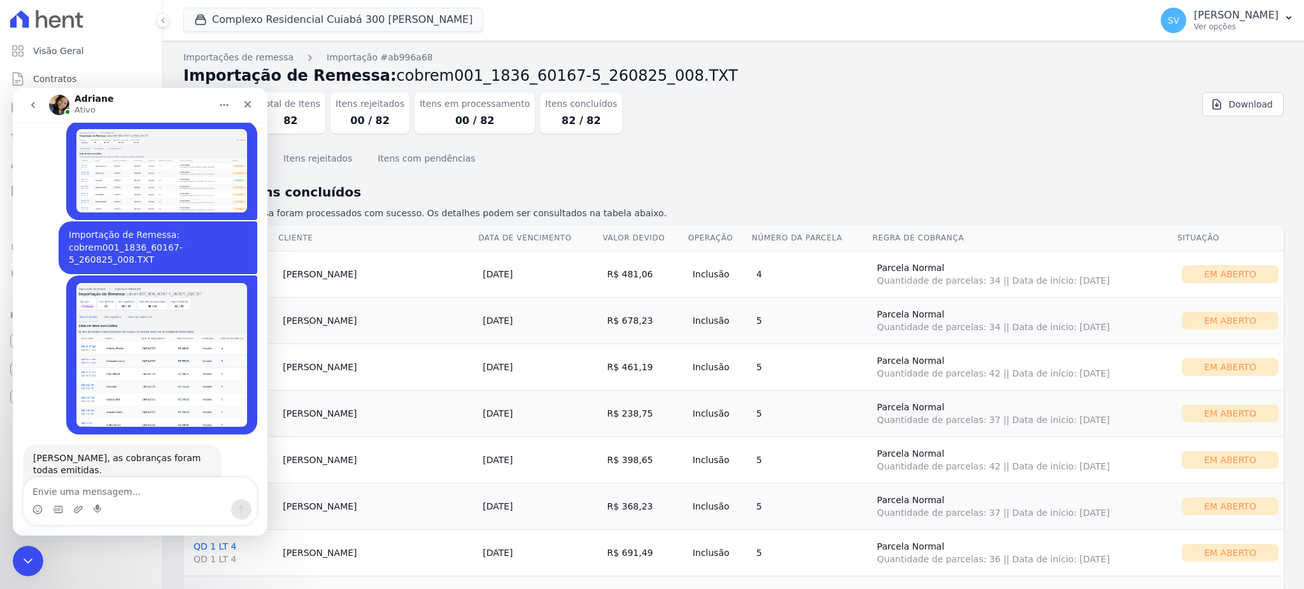
click at [130, 495] on textarea "Envie uma mensagem..." at bounding box center [140, 489] width 233 height 22
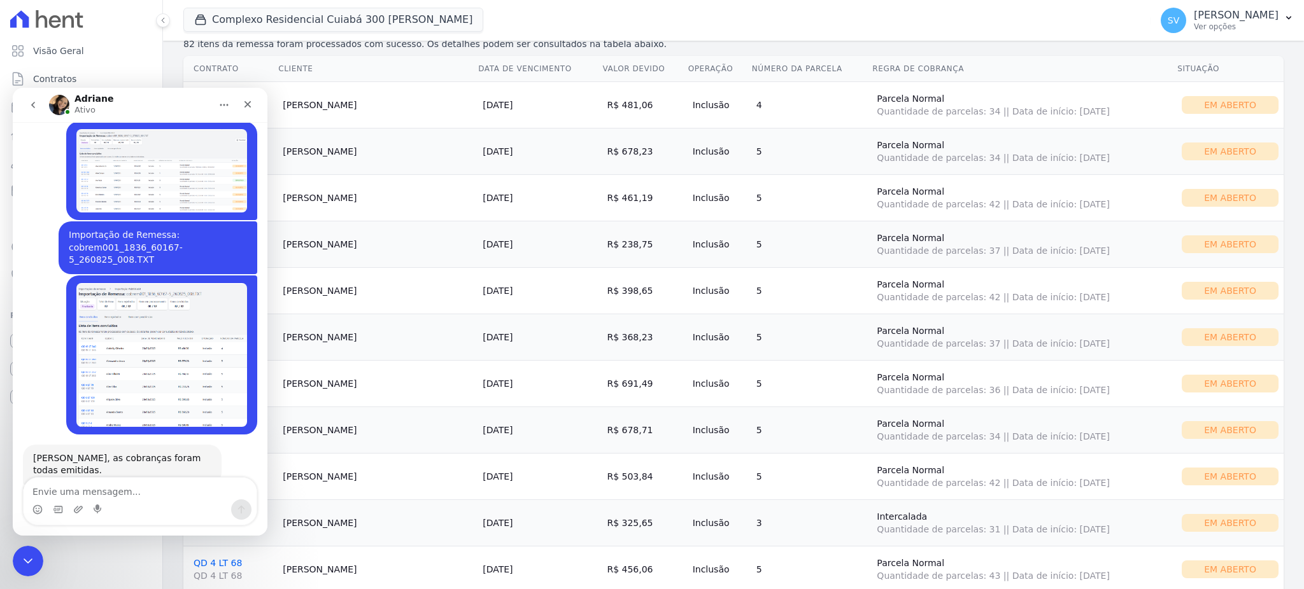
click at [1190, 106] on div "Em Aberto" at bounding box center [1229, 105] width 97 height 18
click at [1247, 85] on td "Em Aberto" at bounding box center [1229, 104] width 107 height 46
click at [17, 561] on div "Encerramento do Messenger da Intercom" at bounding box center [26, 559] width 31 height 31
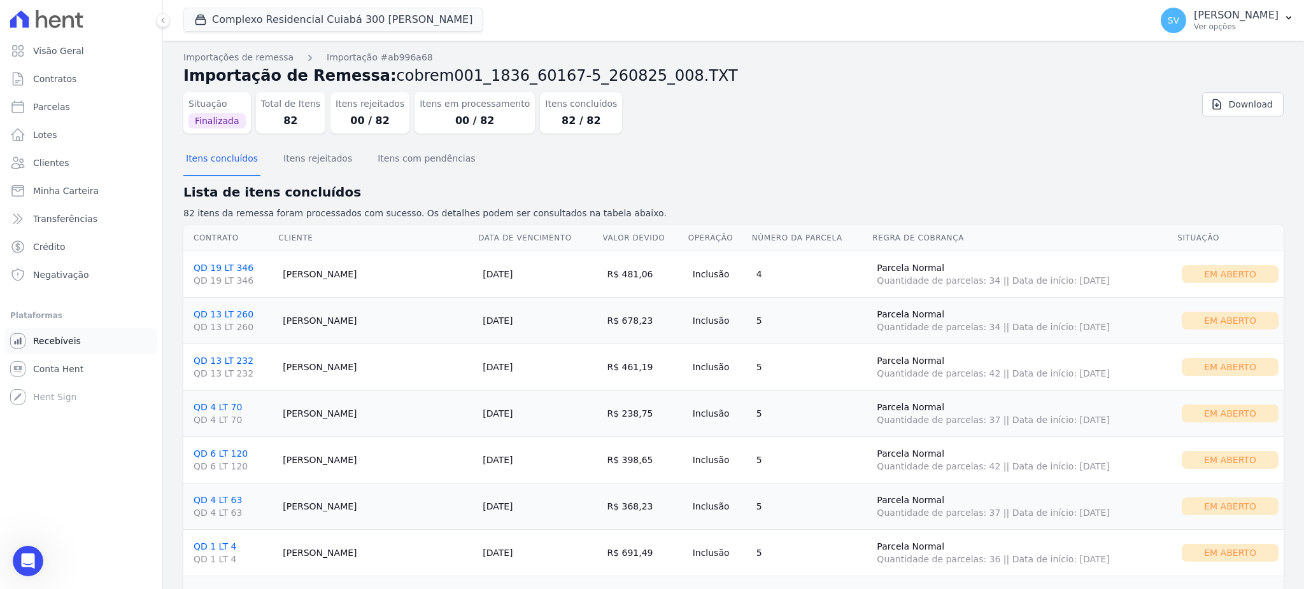
scroll to position [1045, 0]
click at [16, 553] on div "Abertura do Messenger da Intercom" at bounding box center [26, 560] width 42 height 42
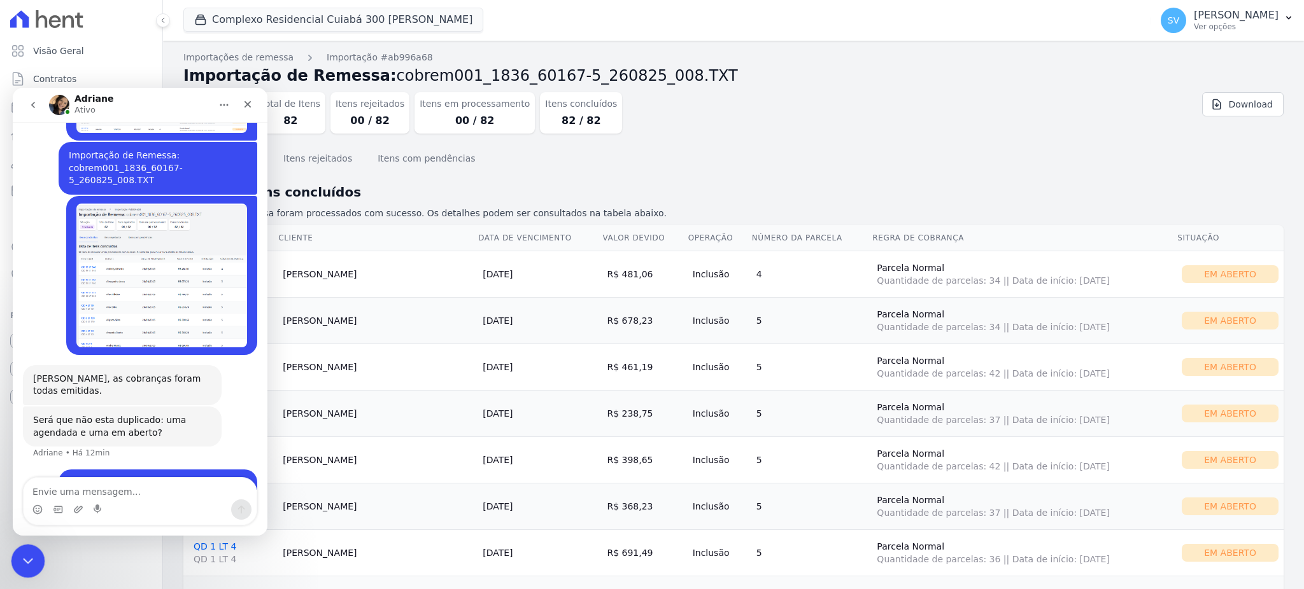
click at [25, 555] on icon "Encerramento do Messenger da Intercom" at bounding box center [25, 559] width 15 height 15
